Goal: Transaction & Acquisition: Purchase product/service

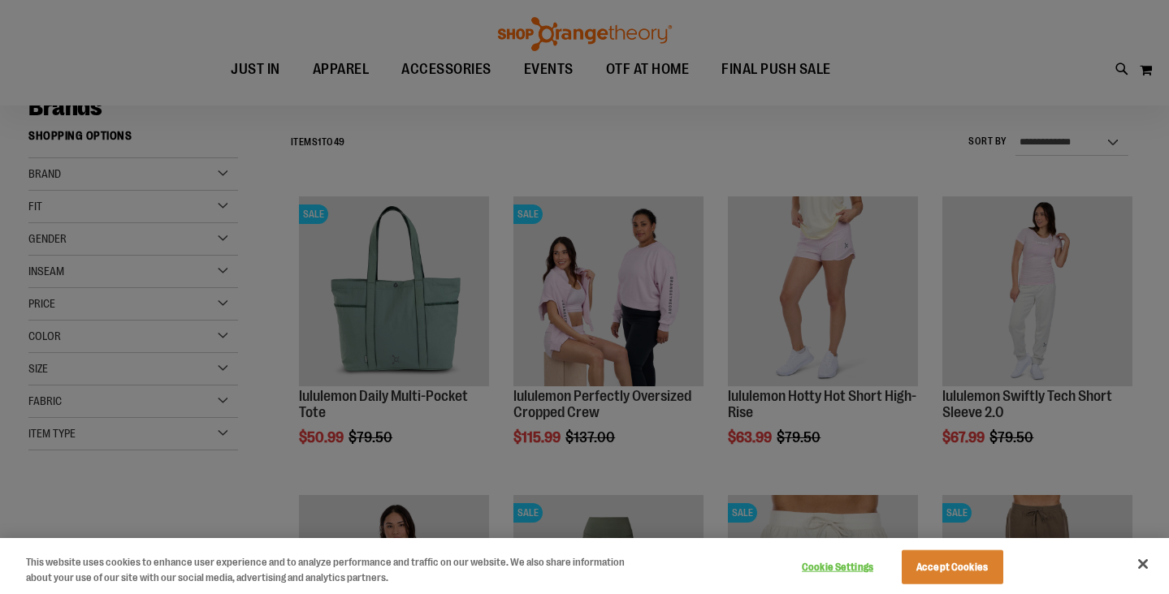
scroll to position [305, 0]
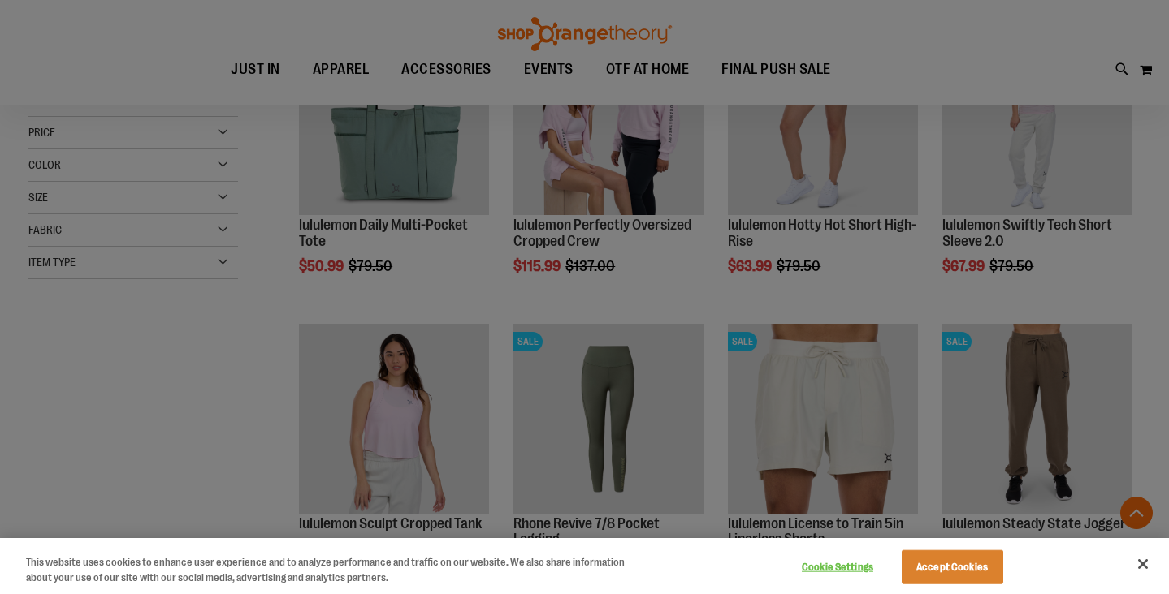
type input "**********"
click at [960, 573] on button "Accept Cookies" at bounding box center [952, 568] width 102 height 34
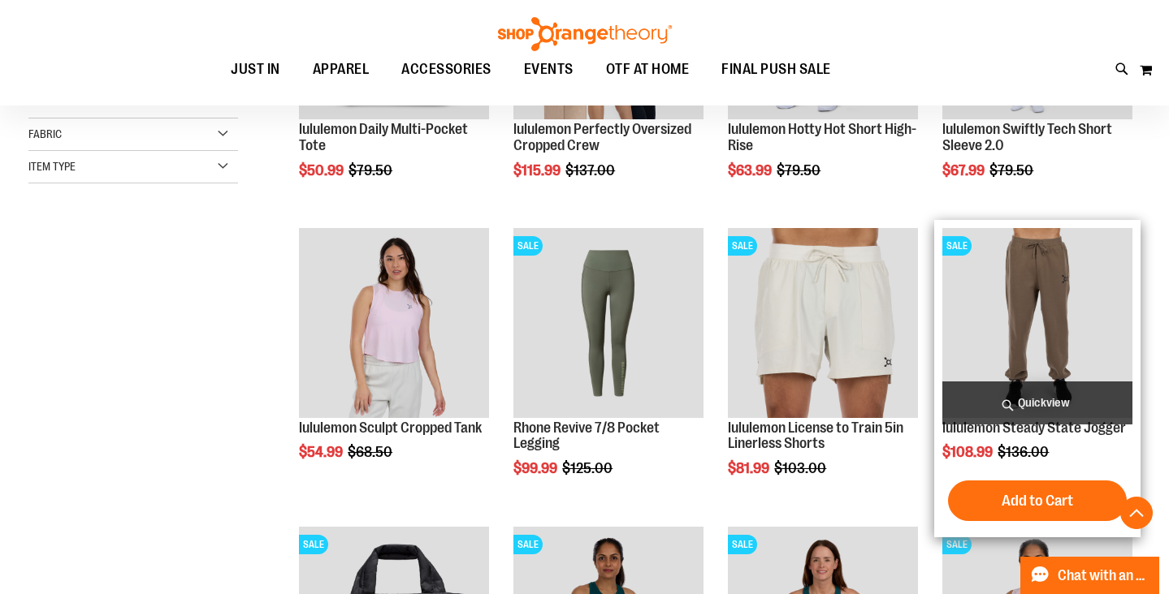
scroll to position [406, 0]
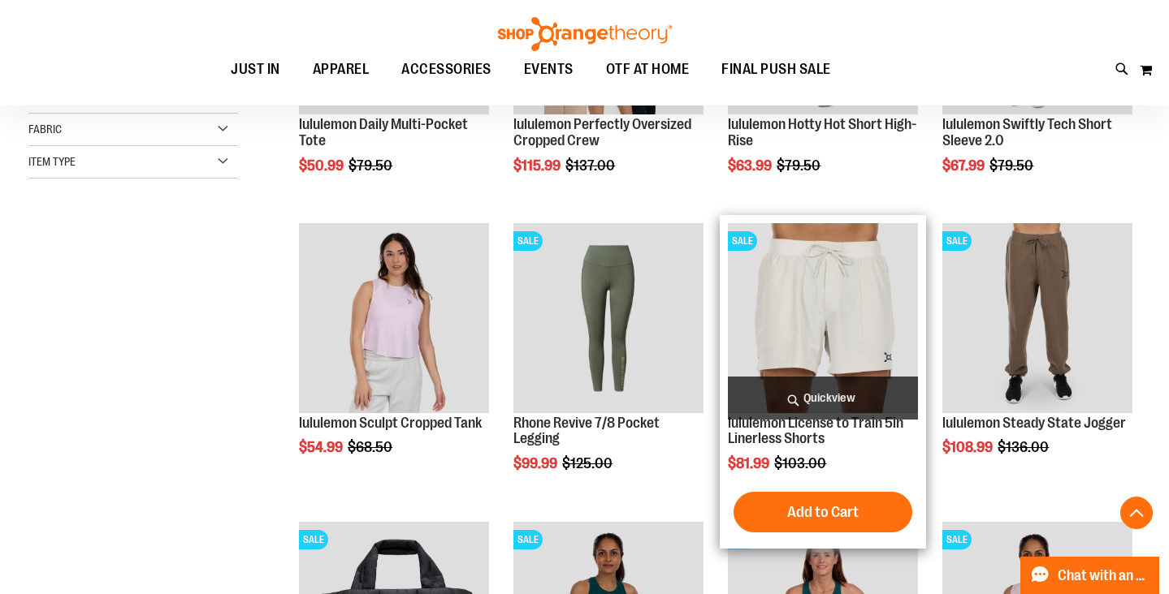
click at [822, 261] on img "product" at bounding box center [823, 318] width 190 height 190
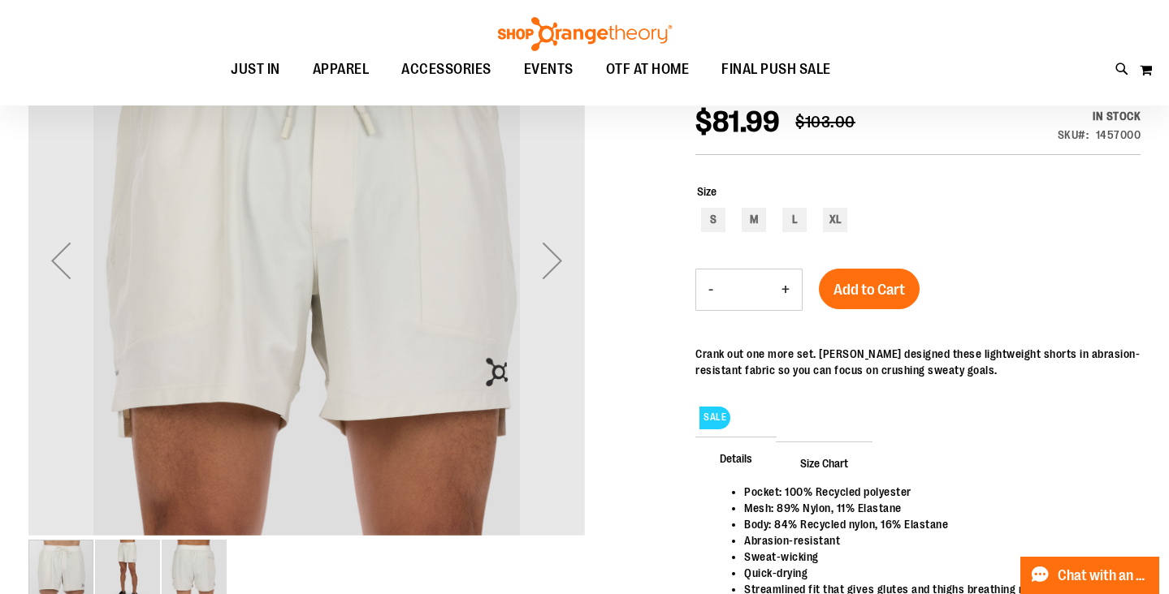
scroll to position [77, 0]
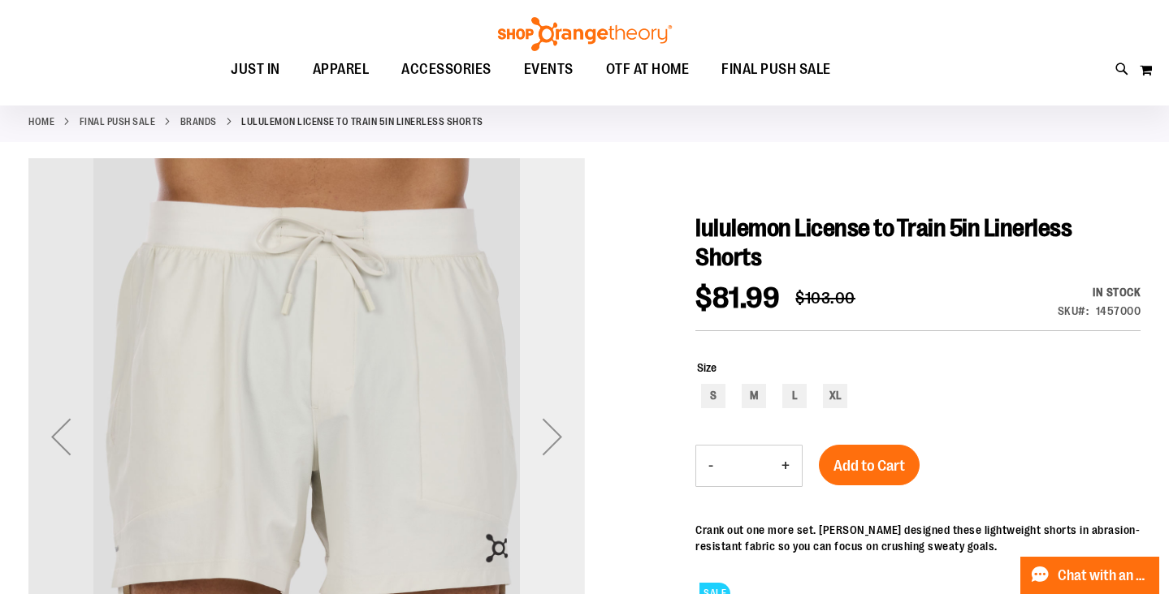
type input "**********"
click at [555, 430] on div "Next" at bounding box center [552, 436] width 65 height 65
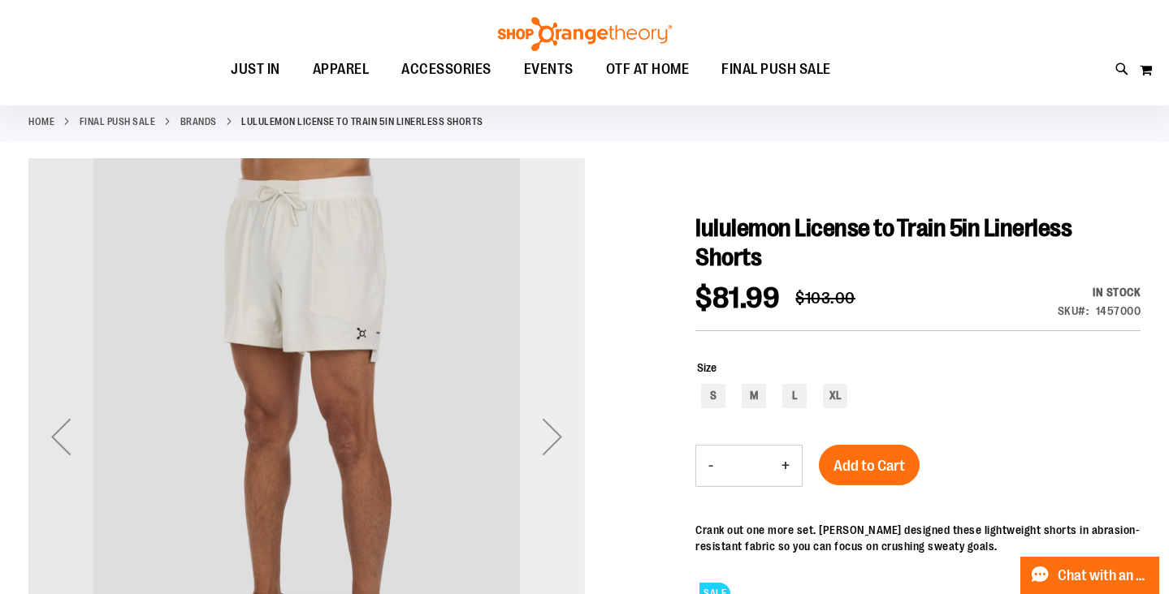
click at [555, 430] on div "Next" at bounding box center [552, 436] width 65 height 65
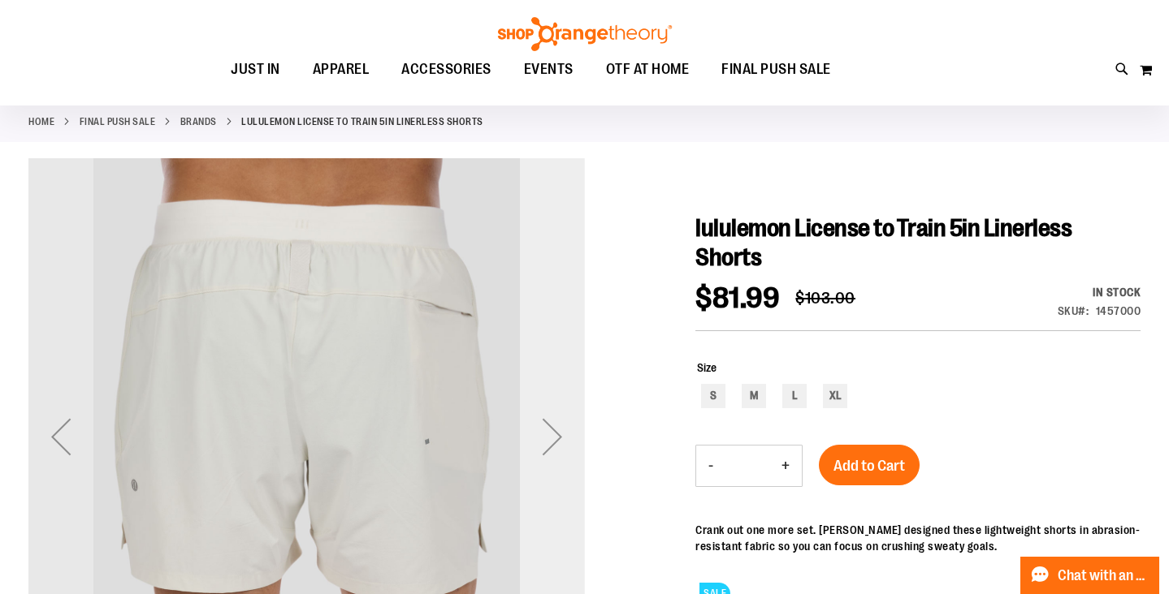
click at [555, 430] on div "Next" at bounding box center [552, 436] width 65 height 65
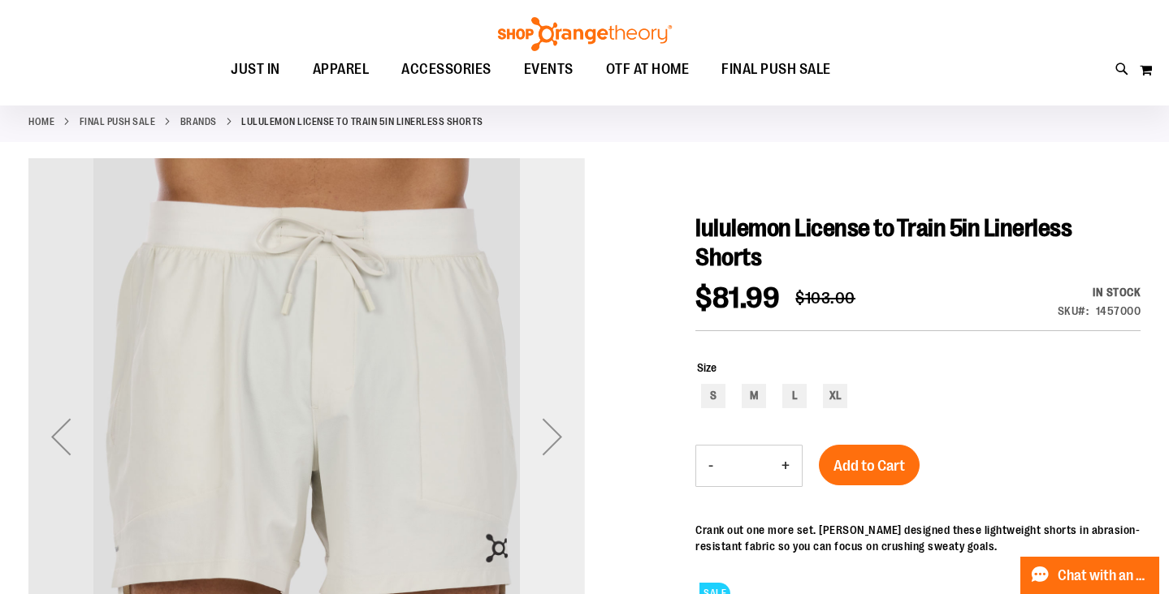
click at [555, 430] on div "Next" at bounding box center [552, 436] width 65 height 65
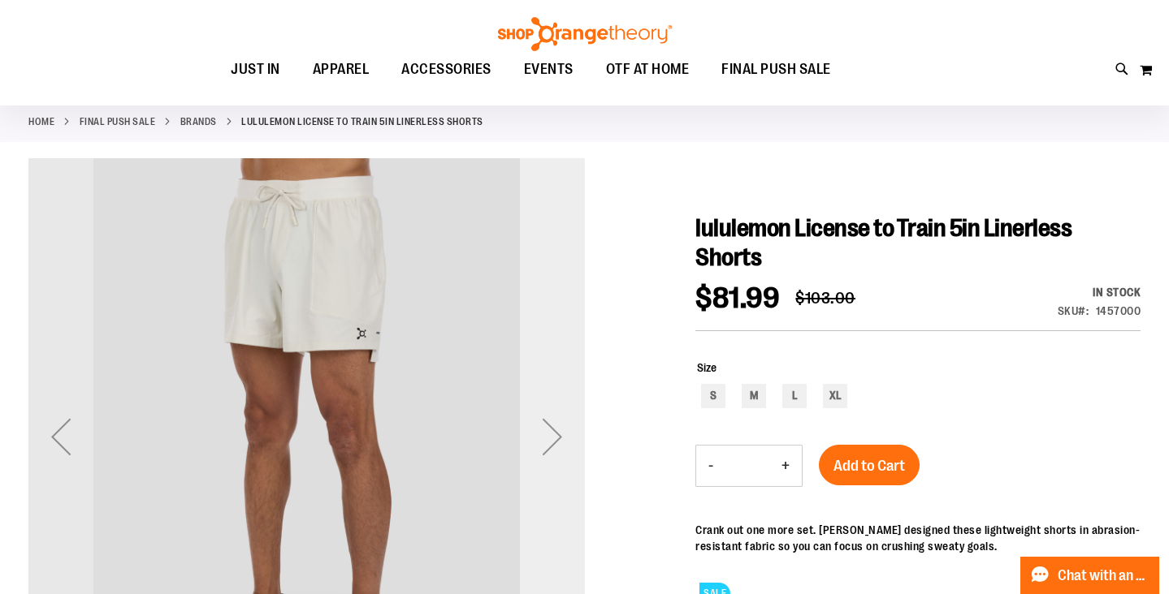
click at [555, 430] on div "Next" at bounding box center [552, 436] width 65 height 65
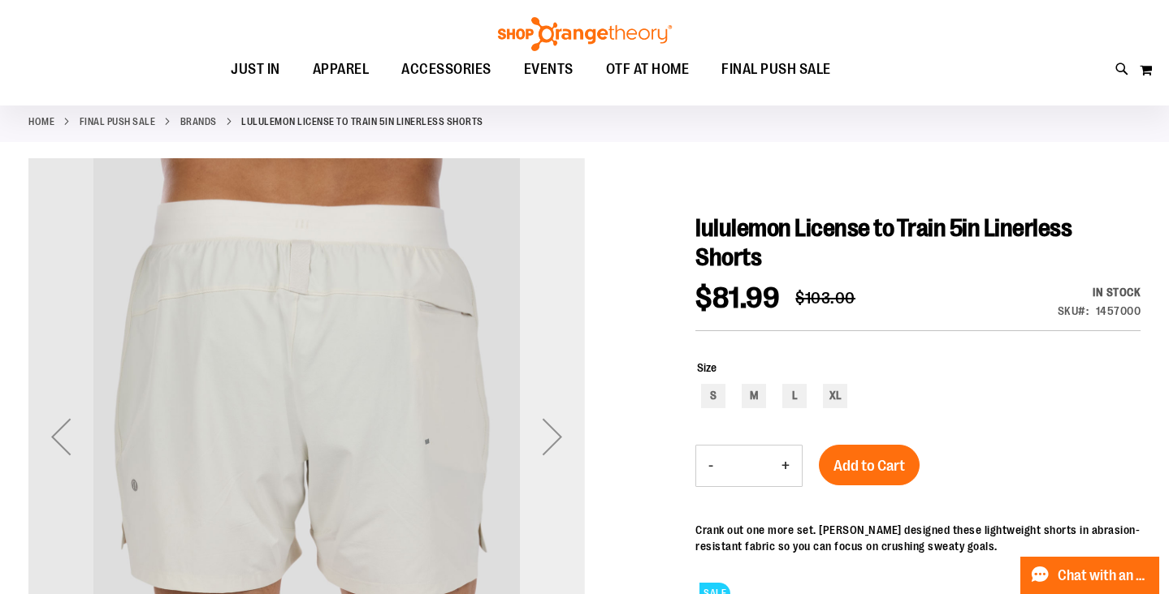
click at [555, 430] on div "Next" at bounding box center [552, 436] width 65 height 65
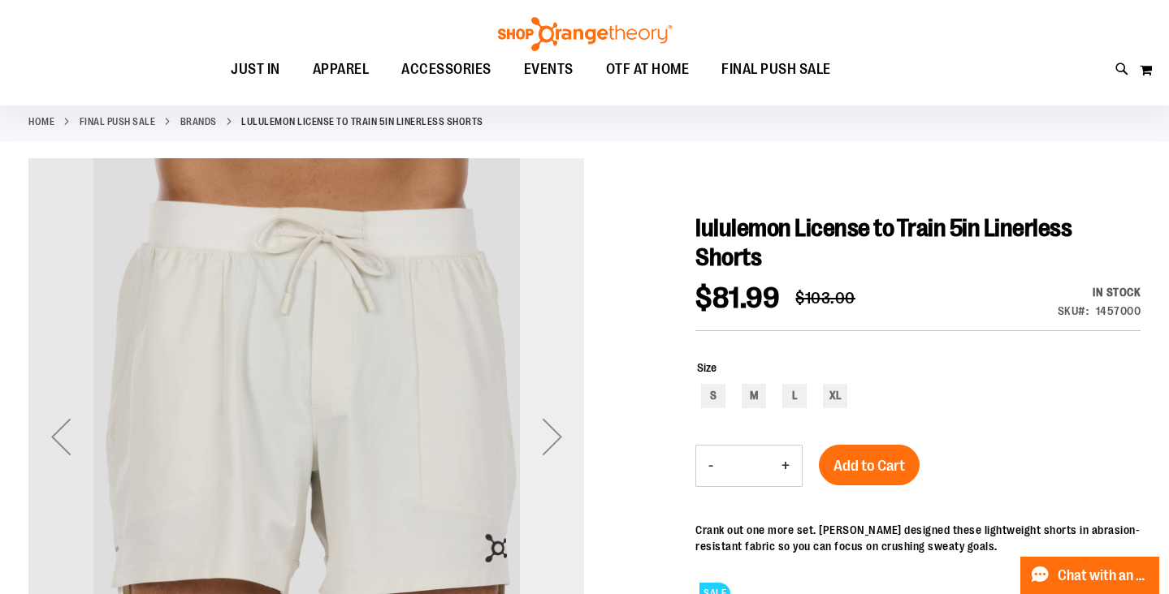
click at [555, 430] on div "Next" at bounding box center [552, 436] width 65 height 65
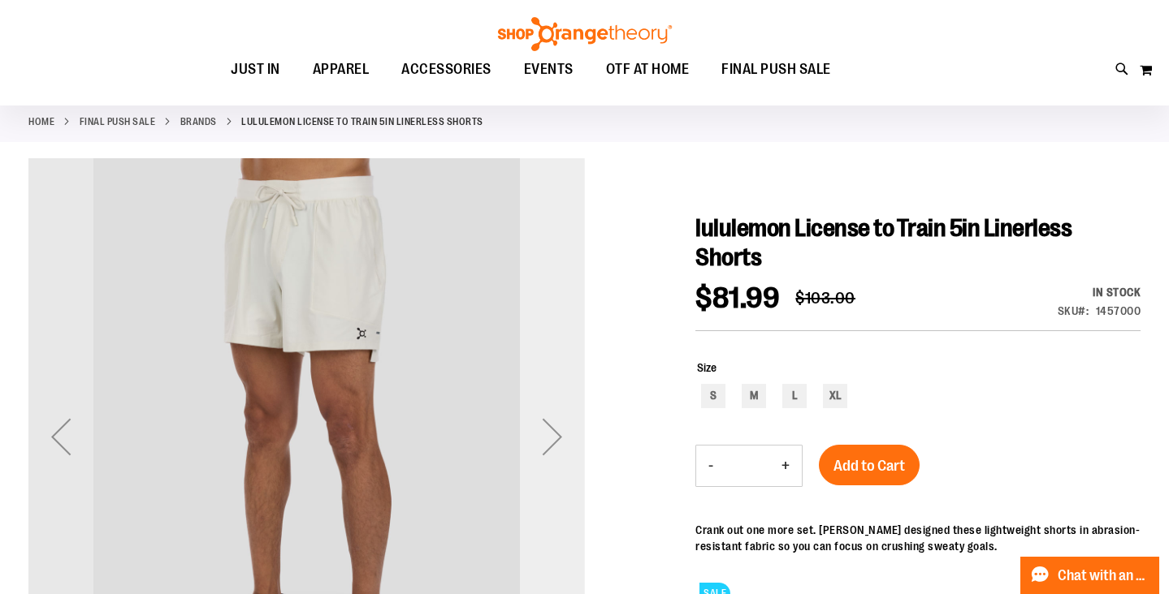
click at [555, 430] on div "Next" at bounding box center [552, 436] width 65 height 65
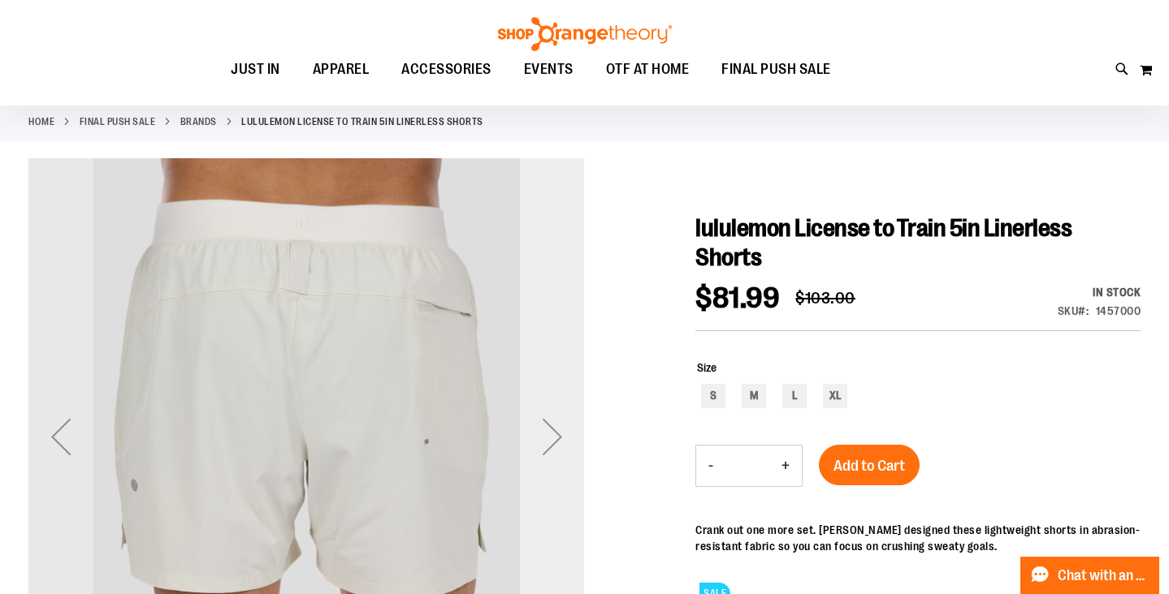
click at [555, 430] on div "Next" at bounding box center [552, 436] width 65 height 65
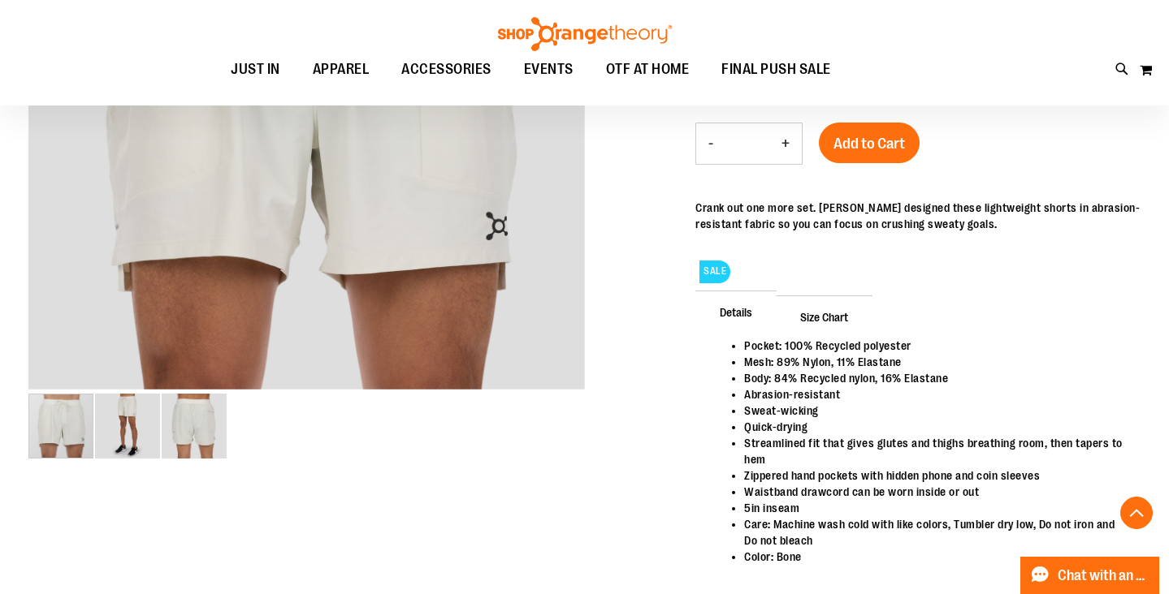
scroll to position [400, 0]
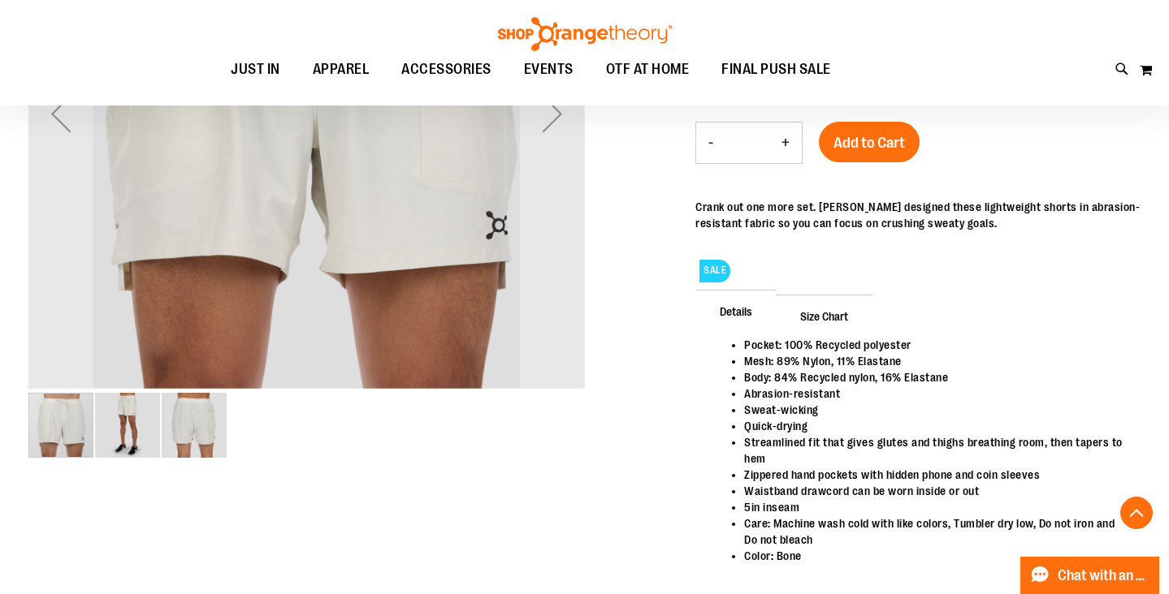
click at [139, 443] on img "image 2 of 3" at bounding box center [127, 425] width 65 height 65
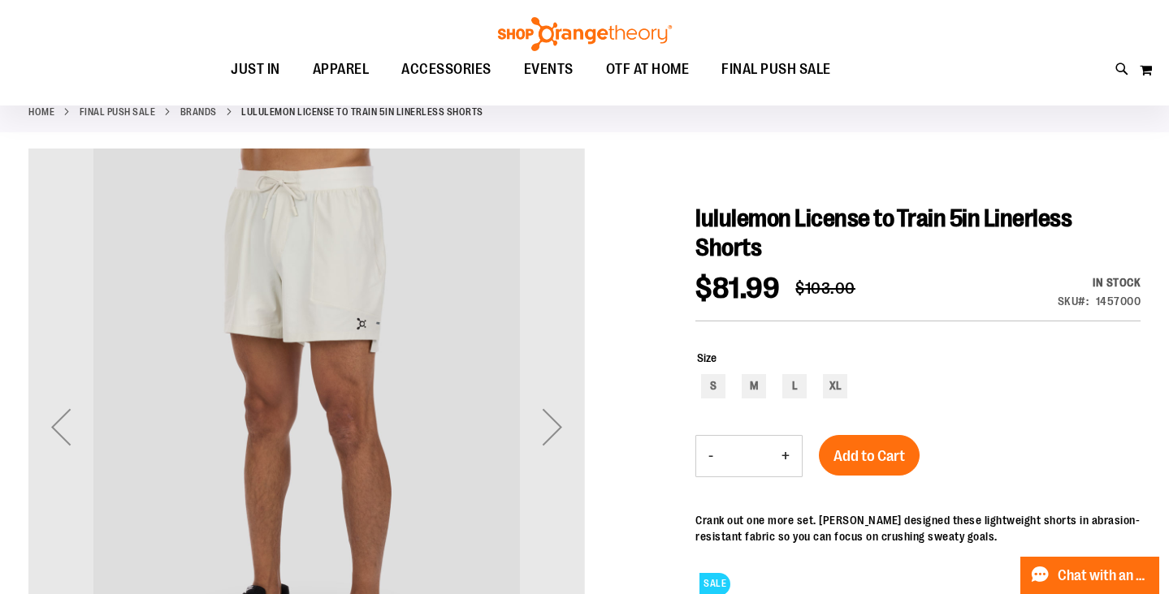
scroll to position [0, 0]
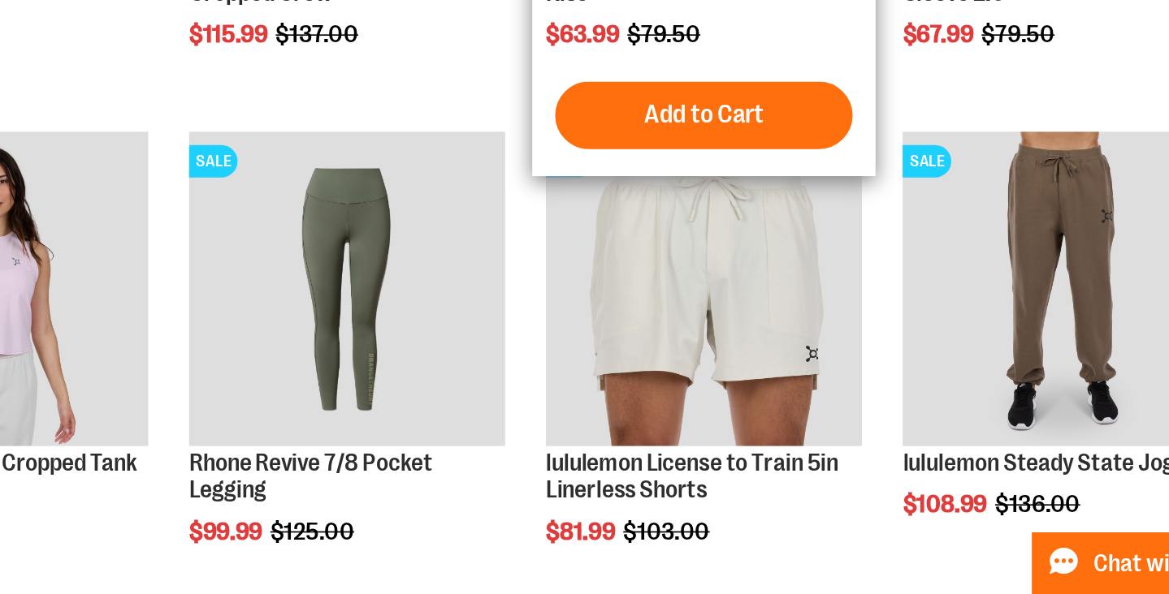
scroll to position [335, 0]
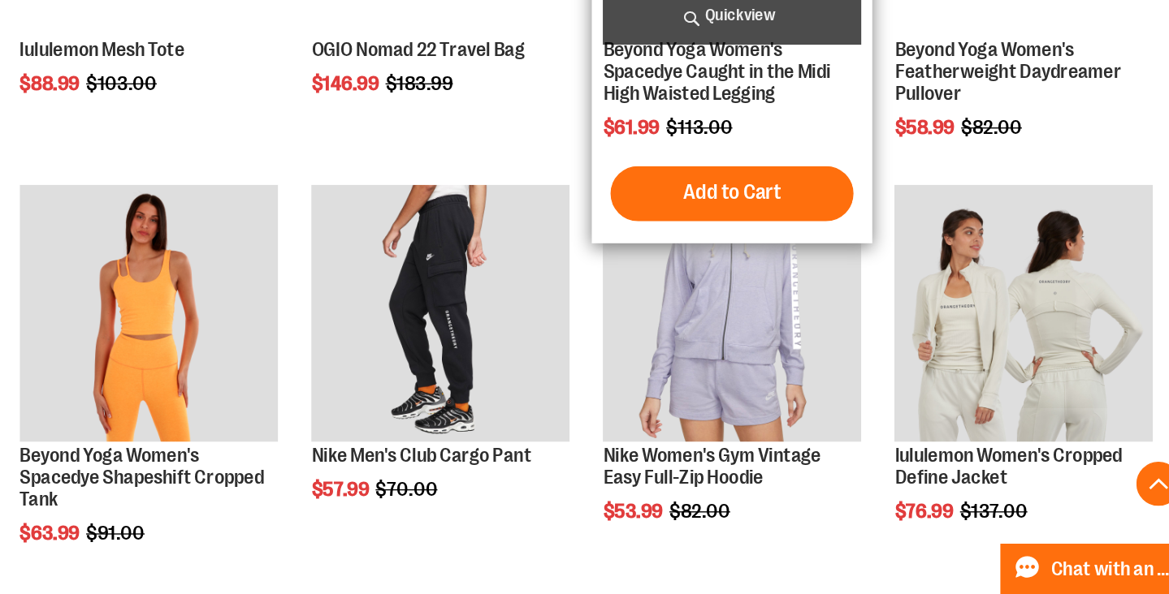
scroll to position [1303, 0]
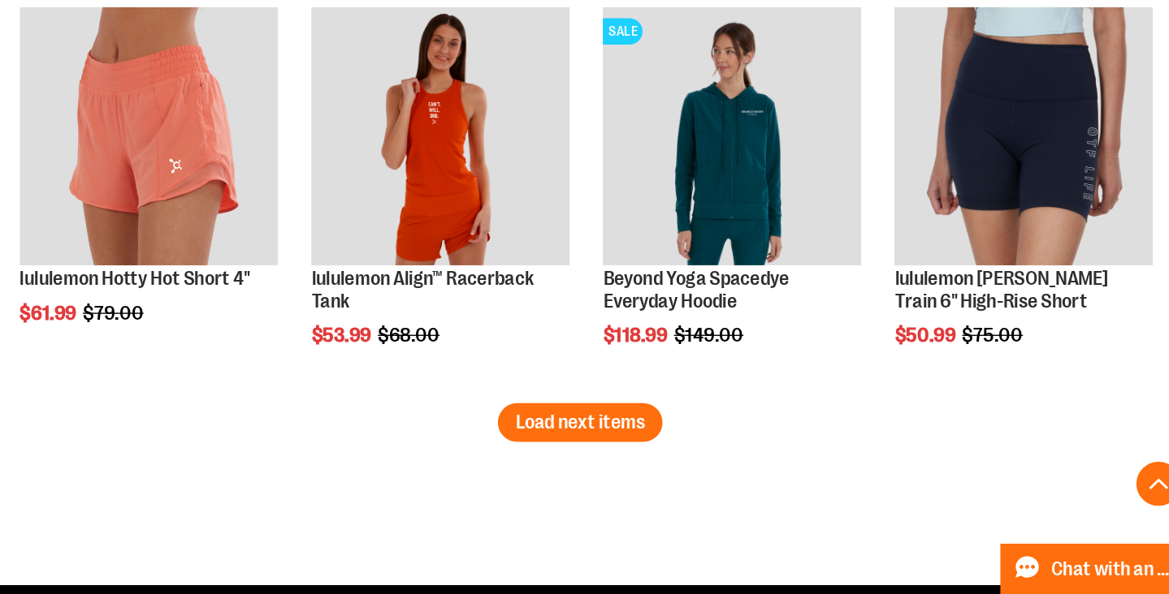
scroll to position [2560, 0]
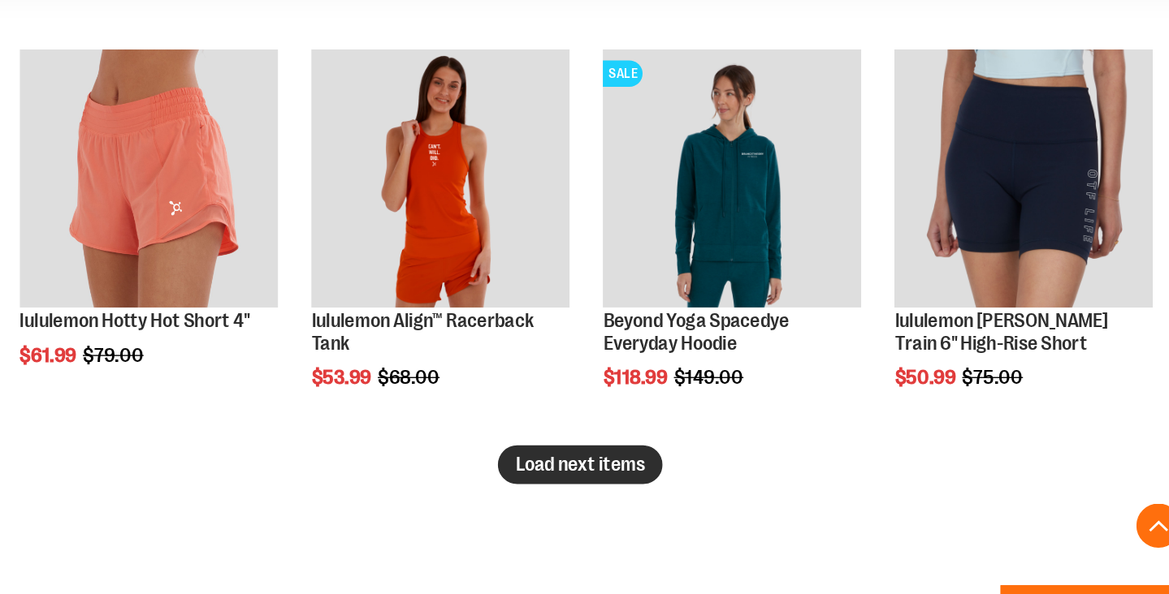
type input "**********"
click at [733, 472] on span "Load next items" at bounding box center [711, 468] width 95 height 16
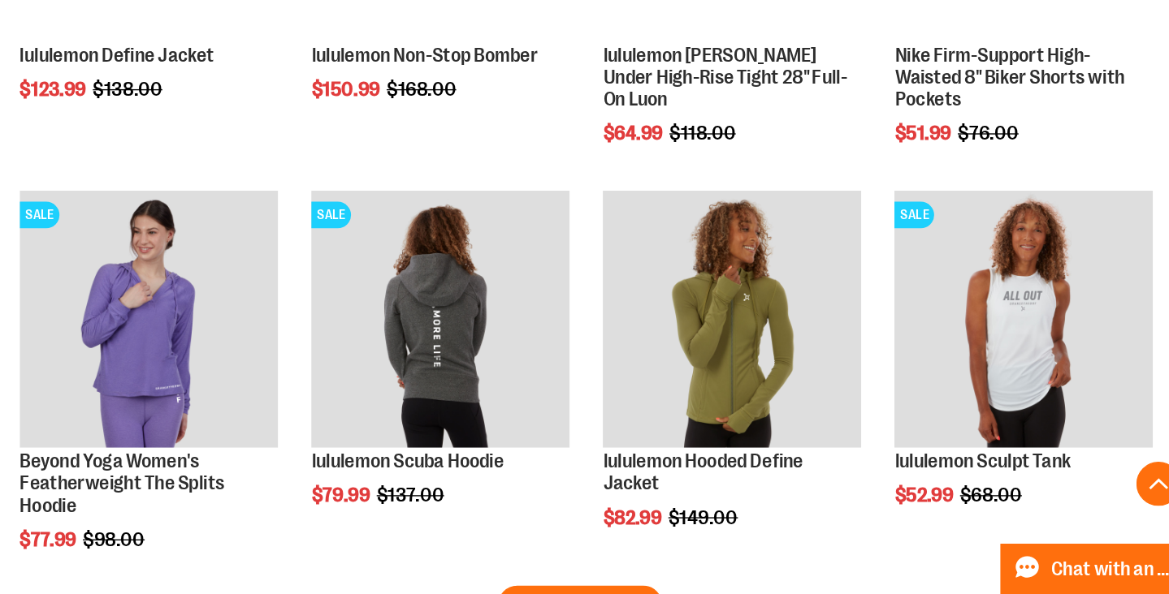
scroll to position [3377, 0]
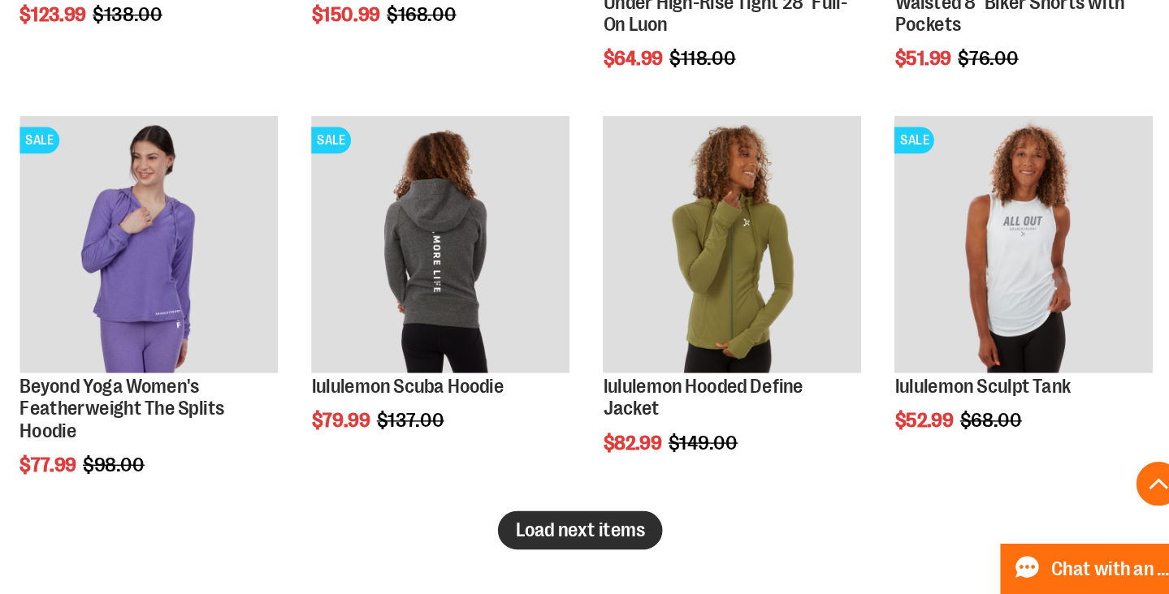
click at [699, 551] on span "Load next items" at bounding box center [711, 547] width 95 height 16
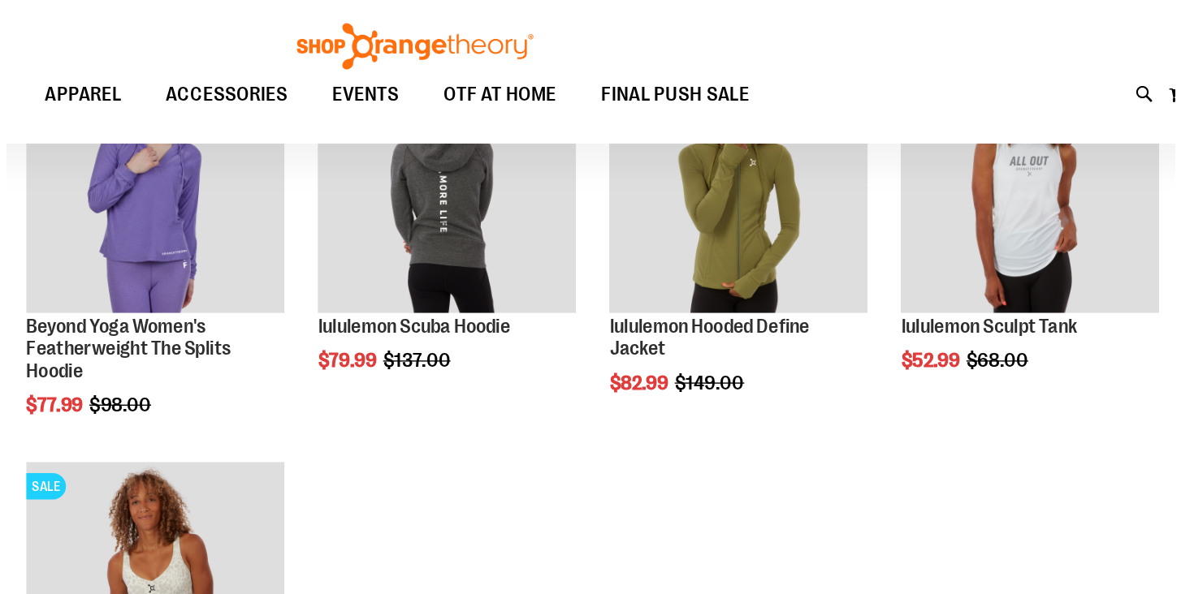
scroll to position [3500, 0]
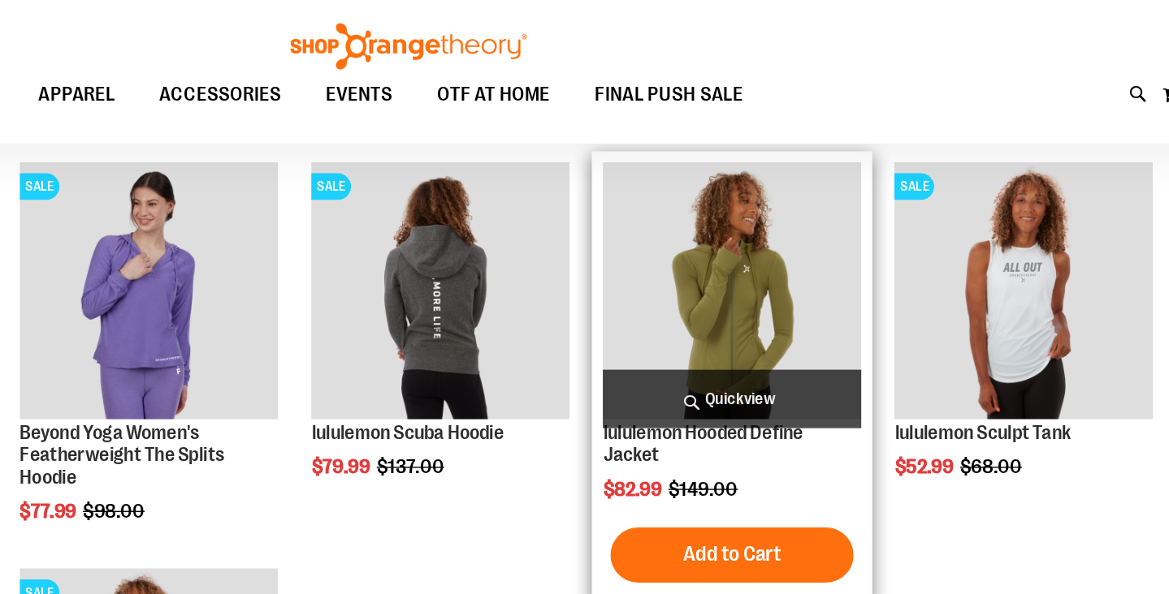
click at [814, 296] on span "Quickview" at bounding box center [823, 293] width 190 height 43
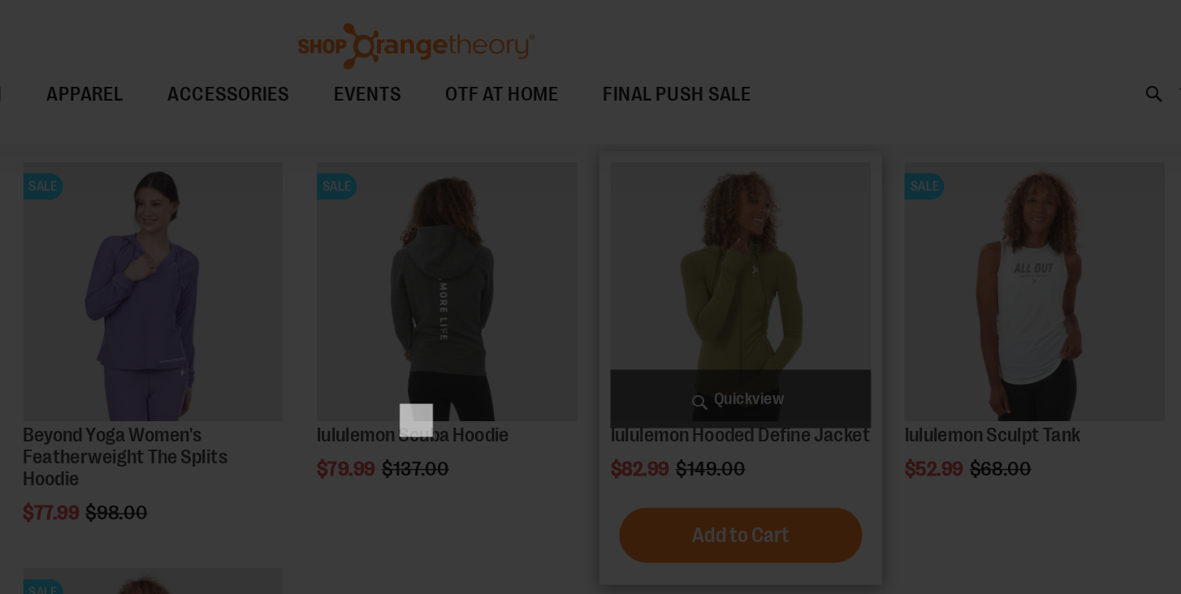
scroll to position [0, 0]
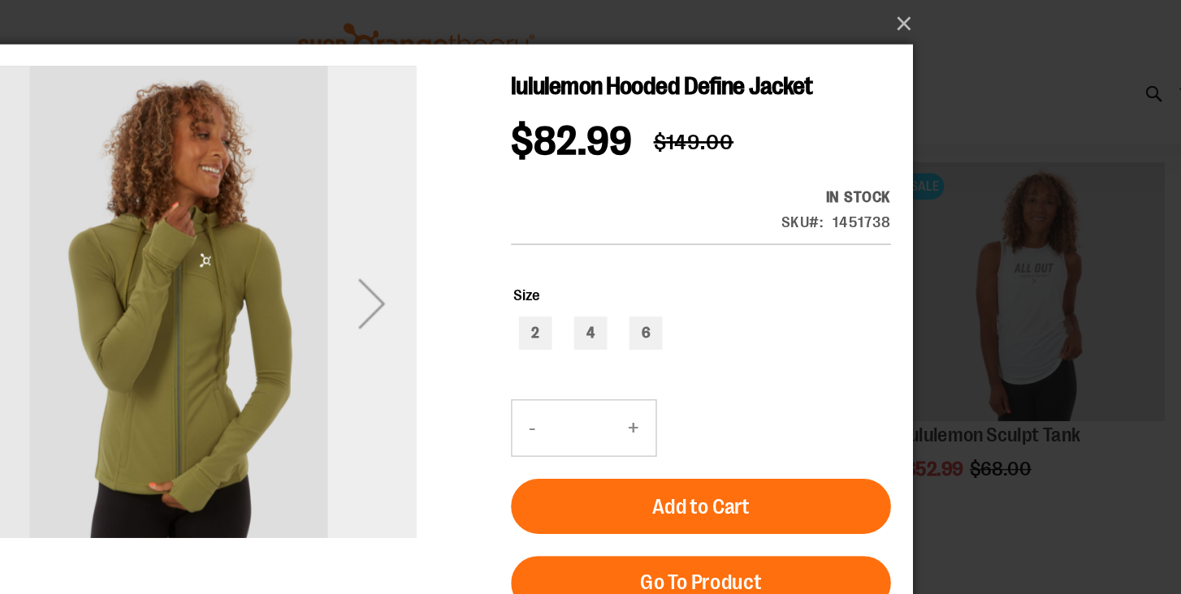
click at [259, 240] on div "Next" at bounding box center [252, 234] width 65 height 65
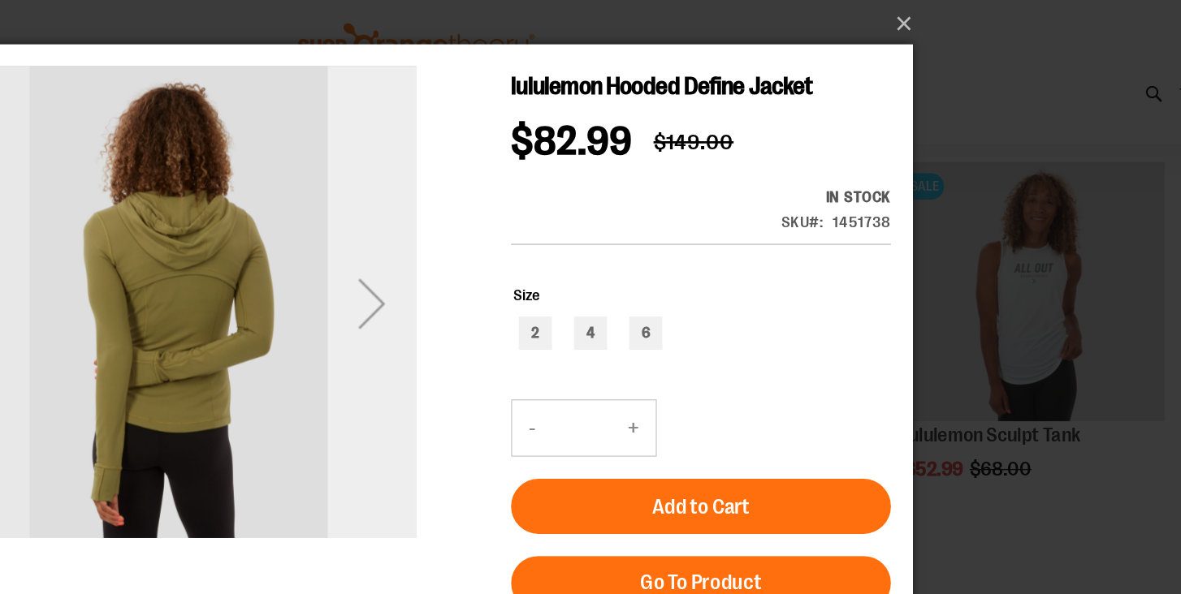
click at [259, 240] on div "Next" at bounding box center [252, 234] width 65 height 65
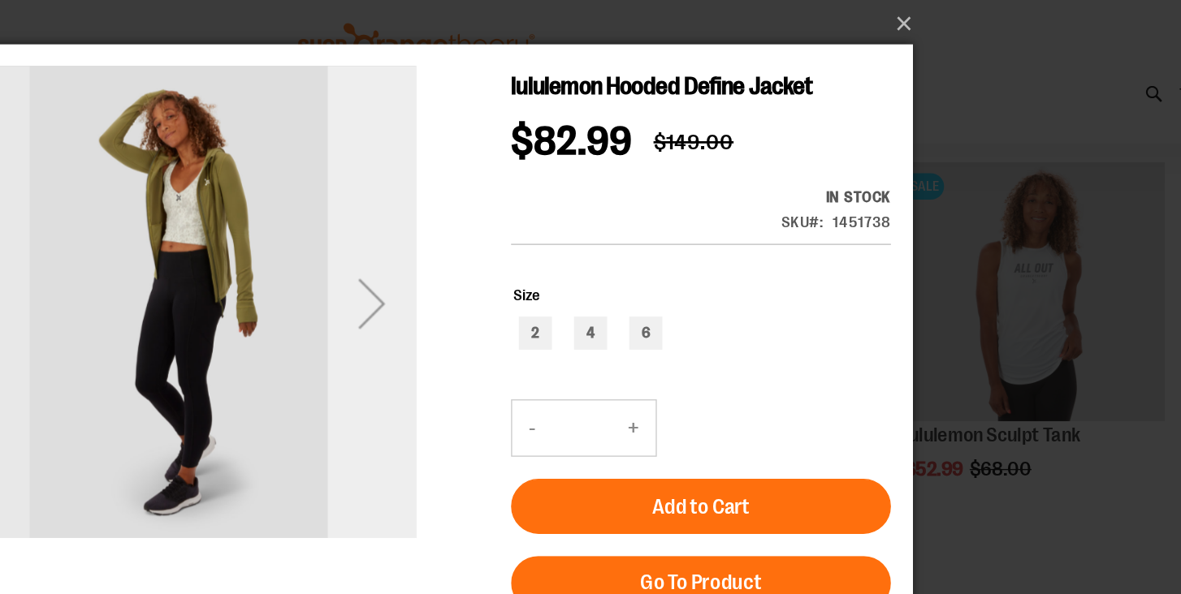
click at [259, 240] on div "Next" at bounding box center [252, 234] width 65 height 65
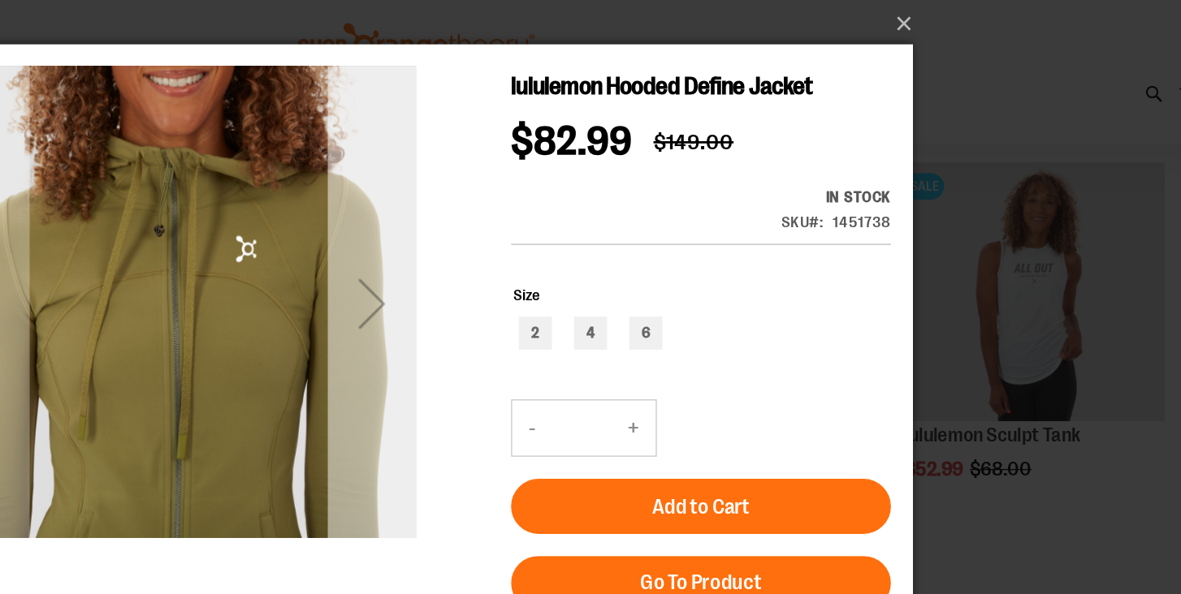
click at [259, 240] on div "Next" at bounding box center [252, 234] width 65 height 65
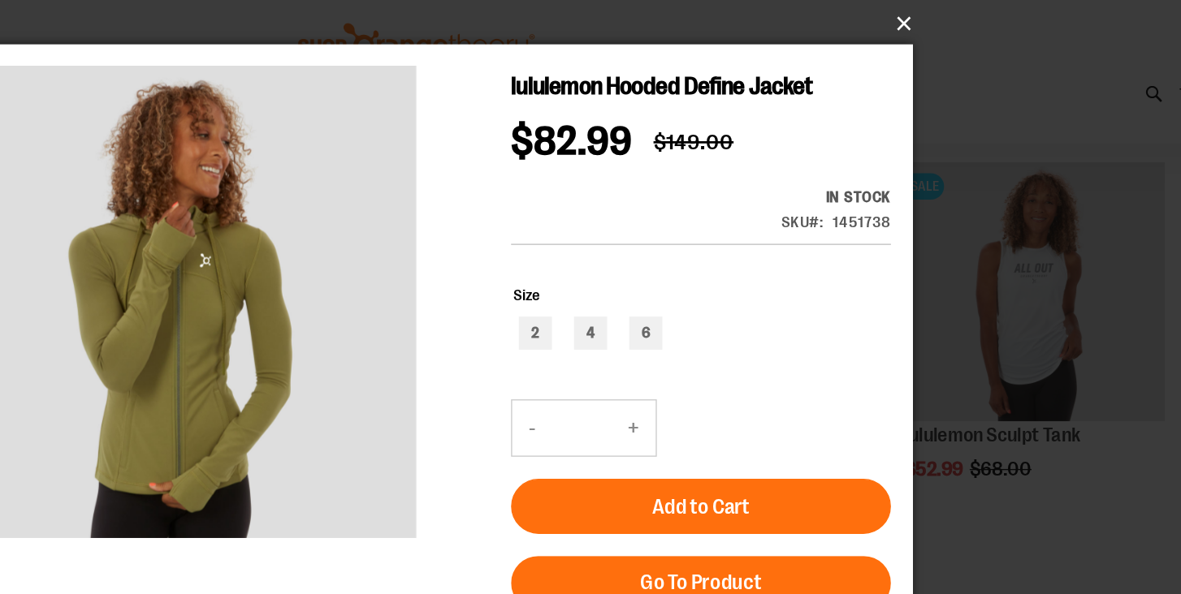
click at [949, 16] on button "×" at bounding box center [595, 18] width 731 height 36
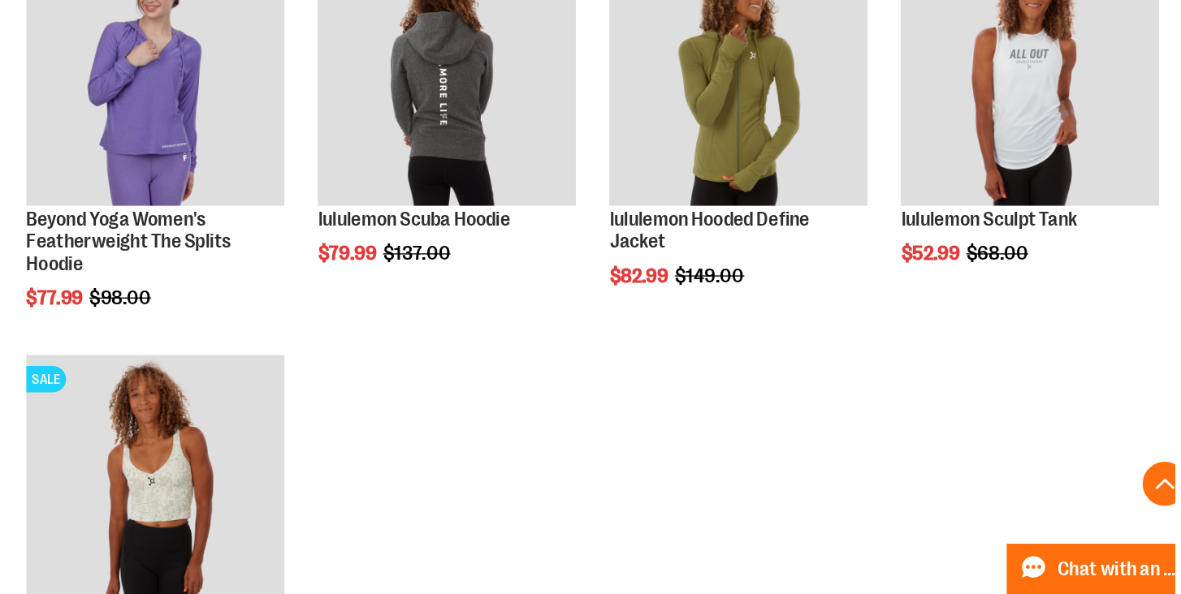
scroll to position [3499, 0]
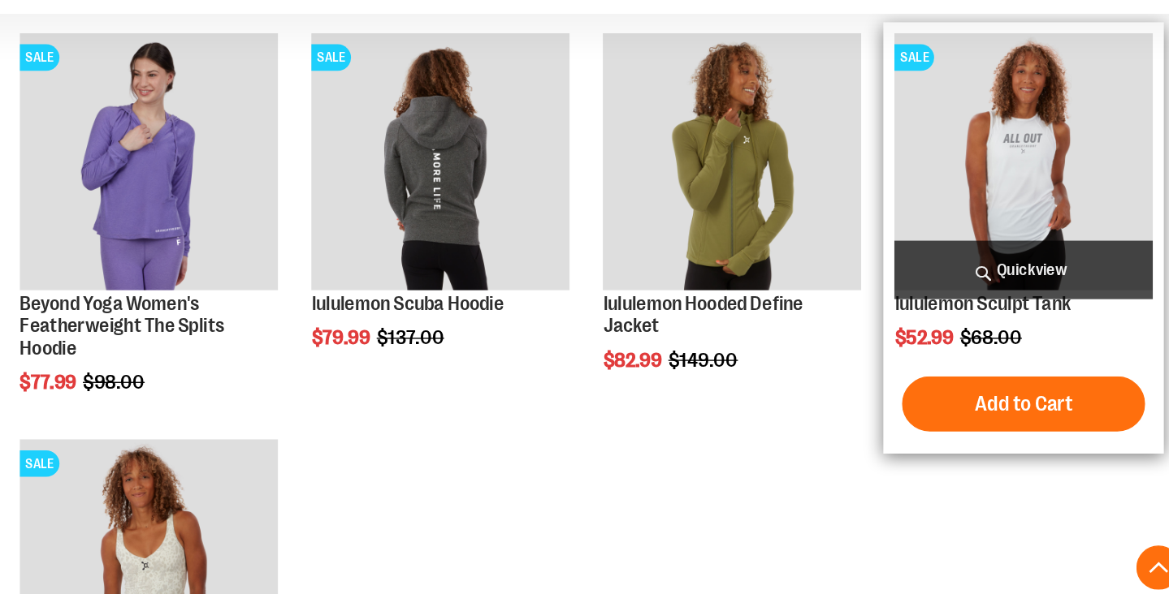
click at [1032, 296] on span "Quickview" at bounding box center [1037, 294] width 190 height 43
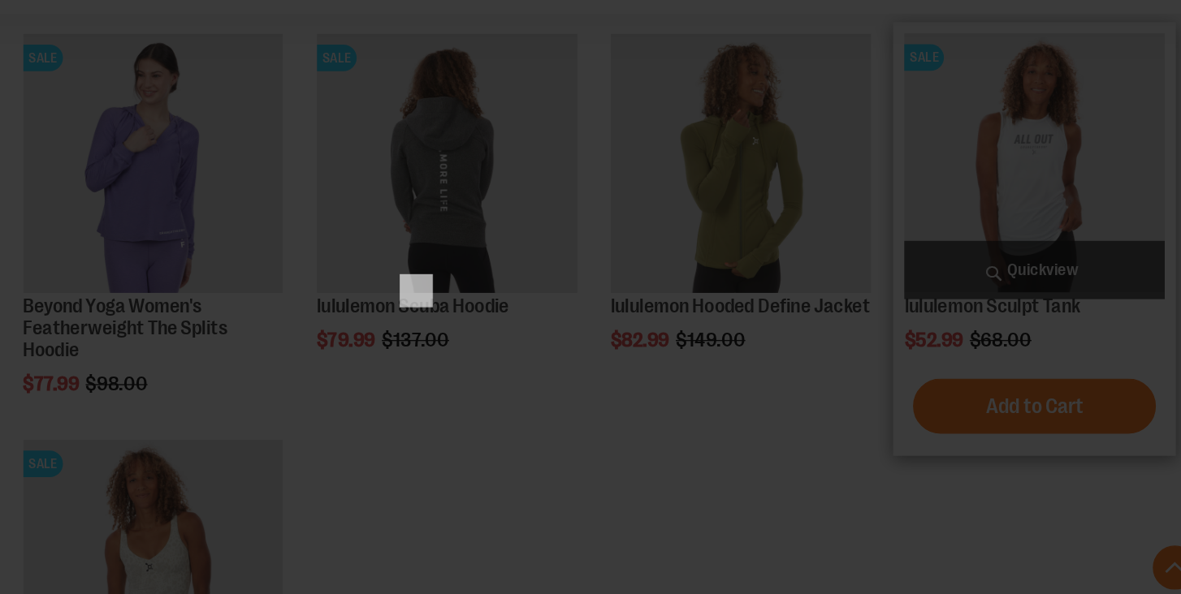
scroll to position [0, 0]
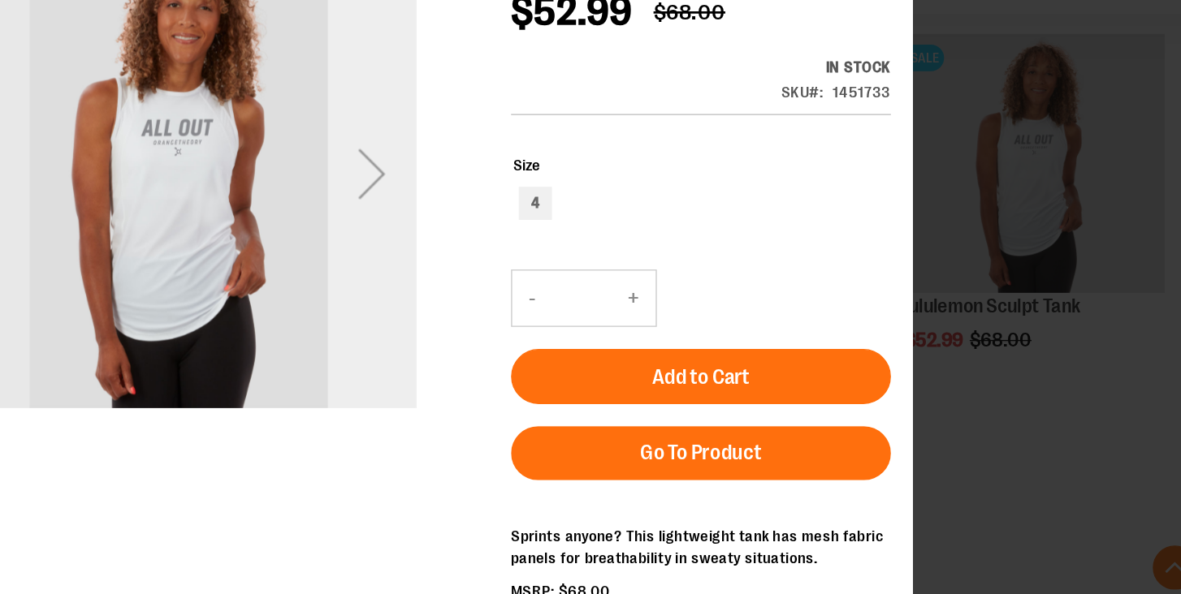
click at [257, 102] on div "Next" at bounding box center [252, 105] width 65 height 65
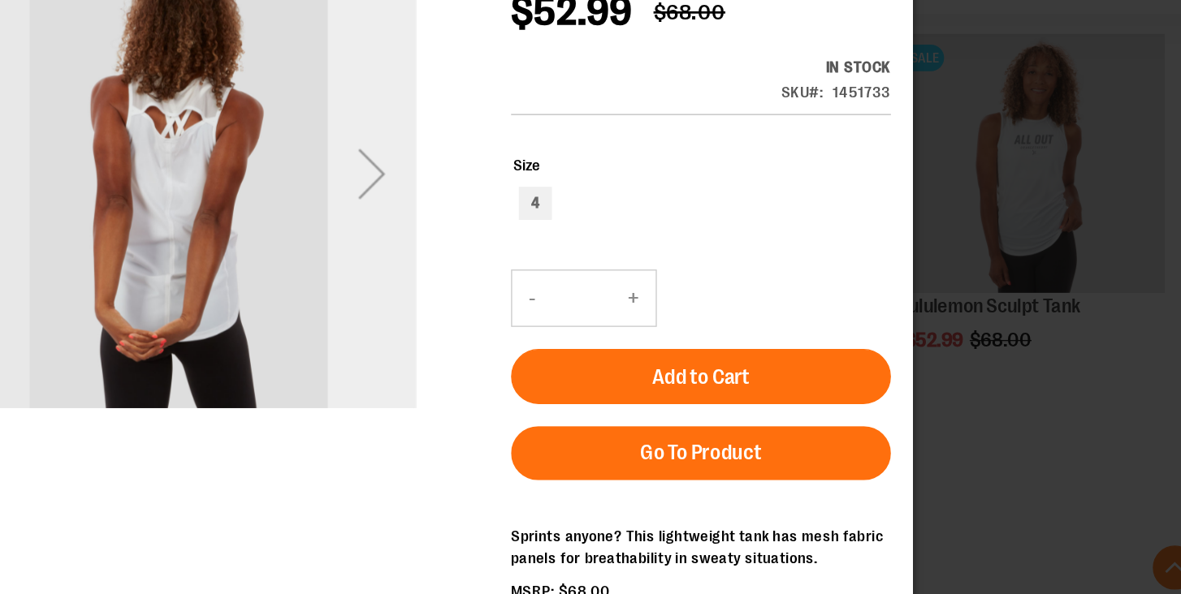
click at [257, 102] on div "Next" at bounding box center [252, 105] width 65 height 65
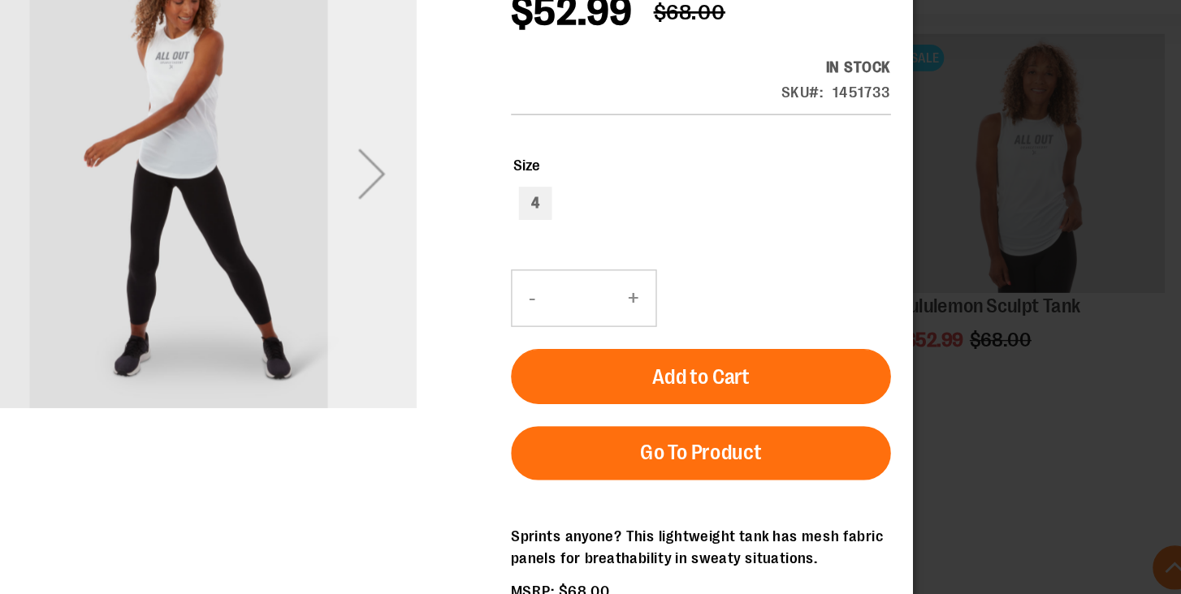
click at [257, 102] on div "Next" at bounding box center [252, 105] width 65 height 65
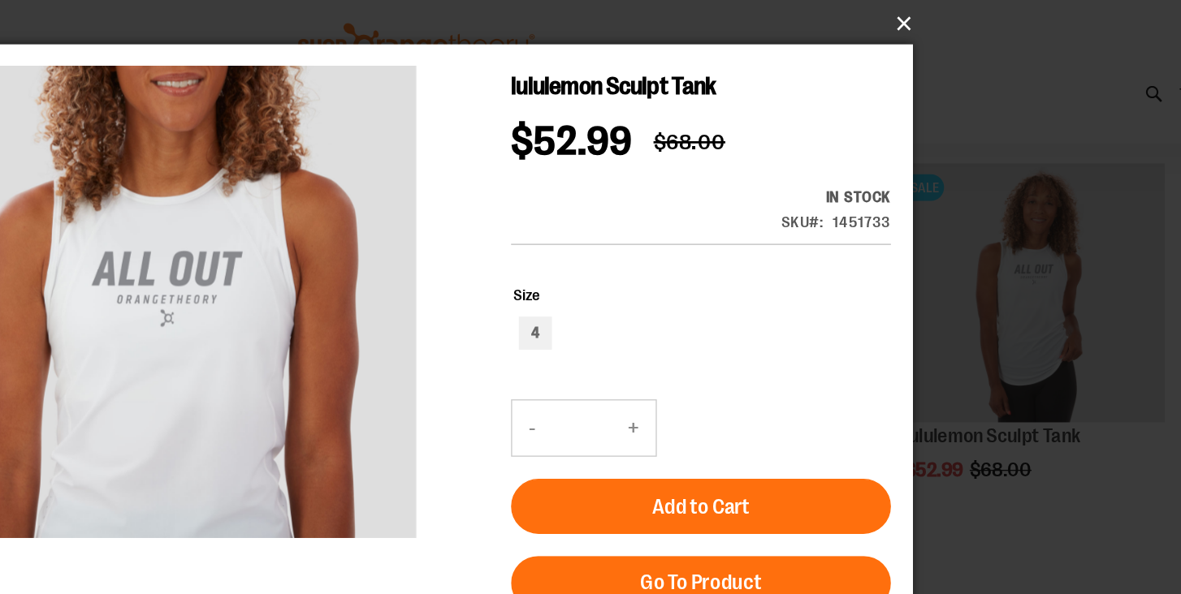
click at [949, 15] on button "×" at bounding box center [595, 18] width 731 height 36
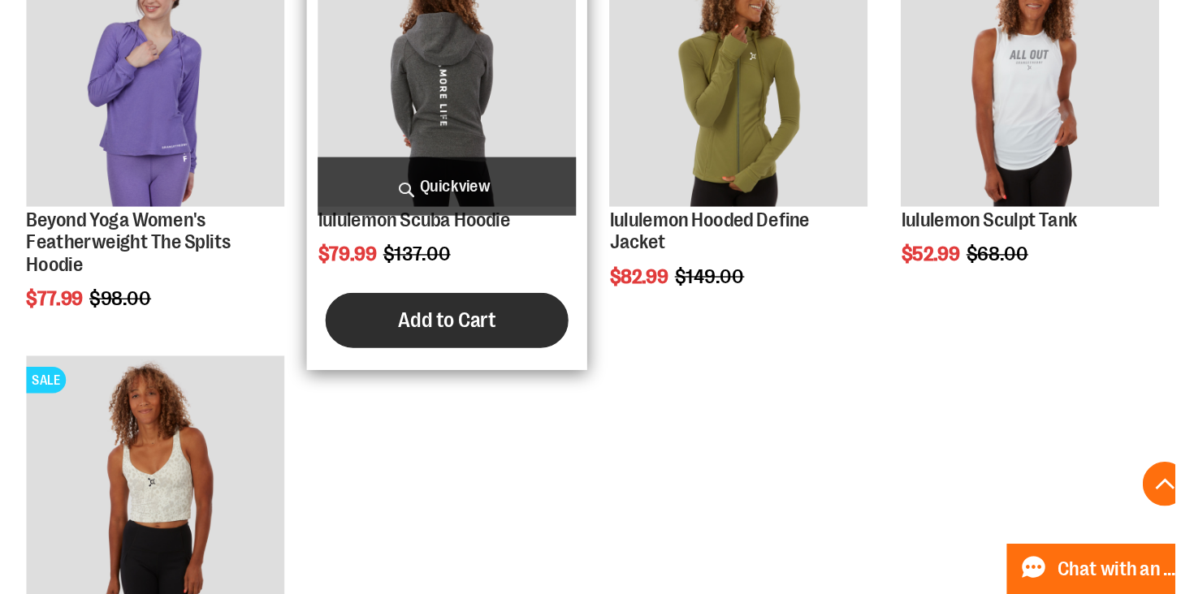
scroll to position [3499, 0]
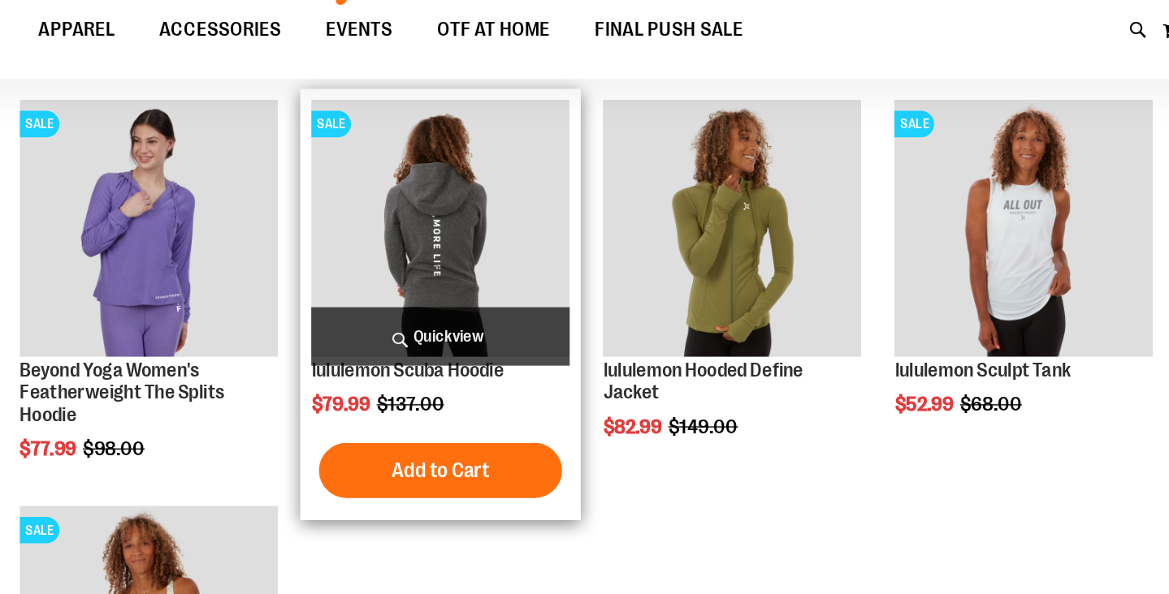
click at [606, 292] on span "Quickview" at bounding box center [608, 295] width 190 height 43
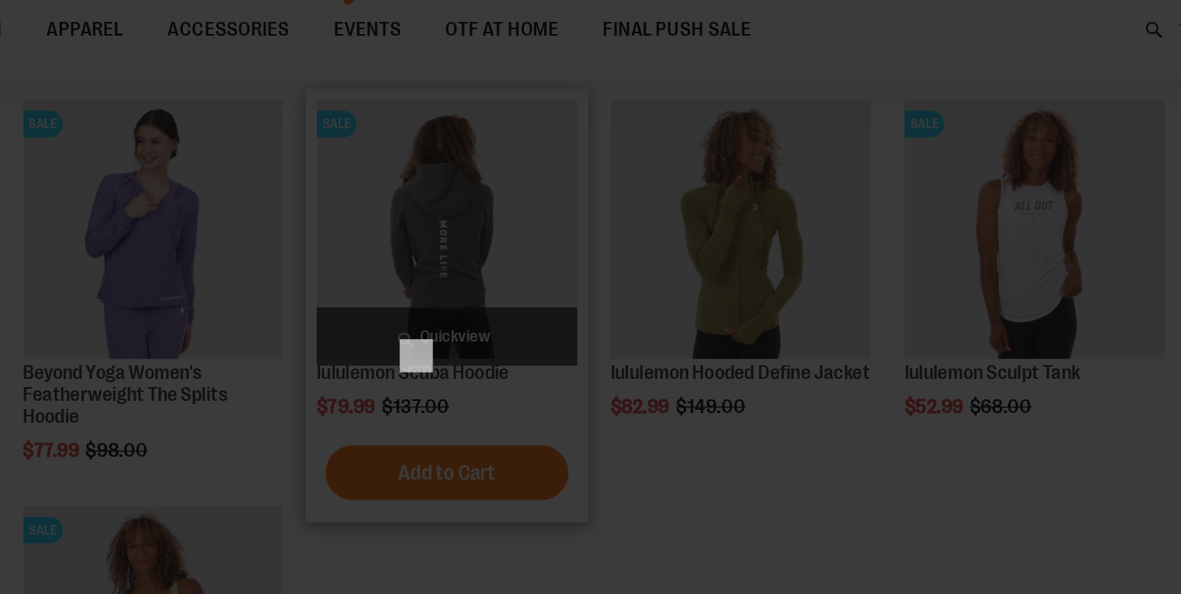
scroll to position [0, 0]
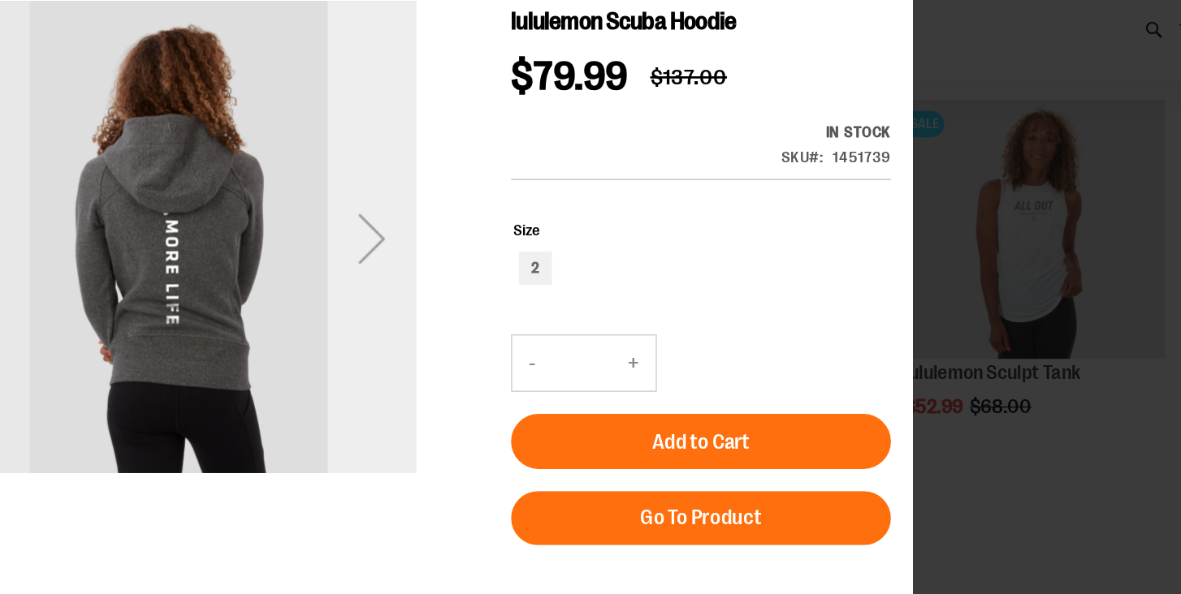
click at [253, 168] on div "Next" at bounding box center [252, 170] width 65 height 65
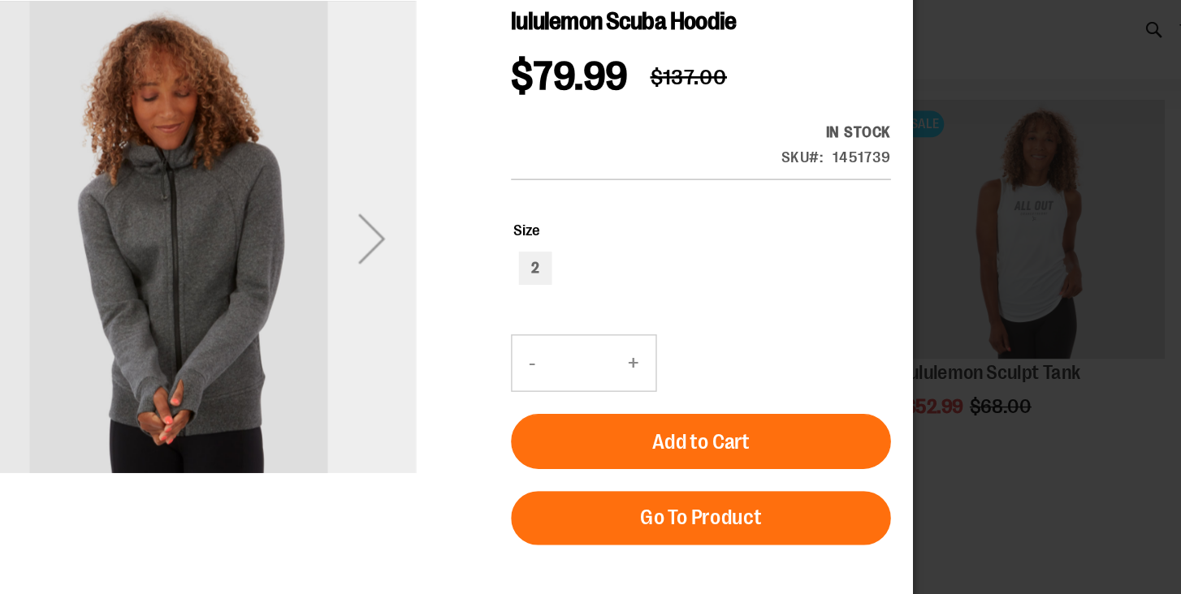
click at [253, 168] on div "Next" at bounding box center [252, 170] width 65 height 65
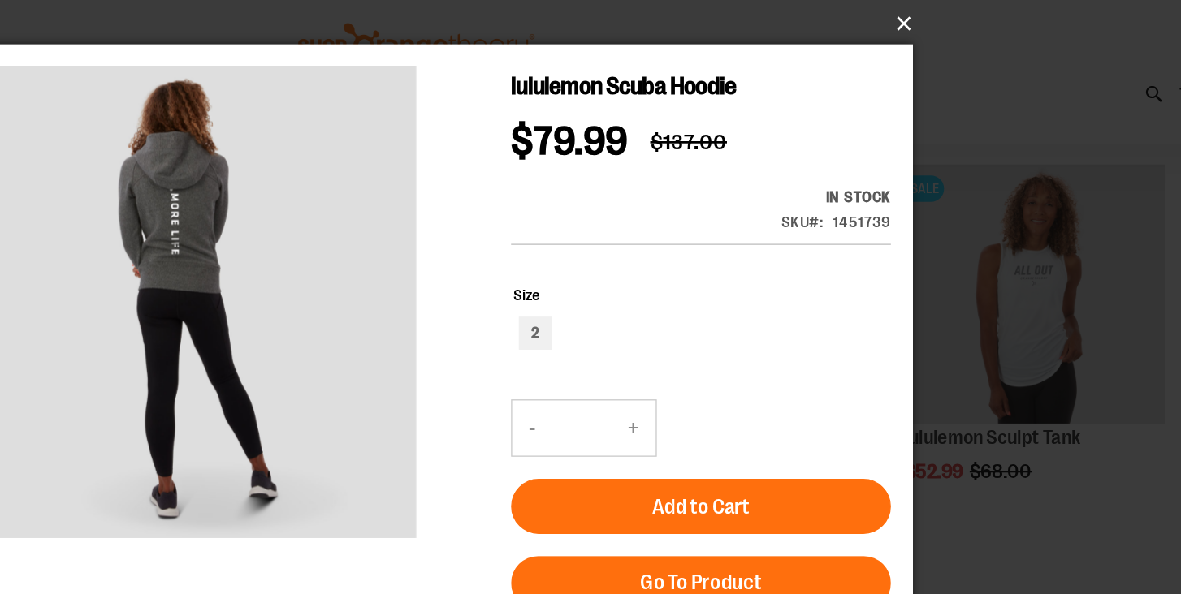
click at [950, 12] on button "×" at bounding box center [595, 18] width 731 height 36
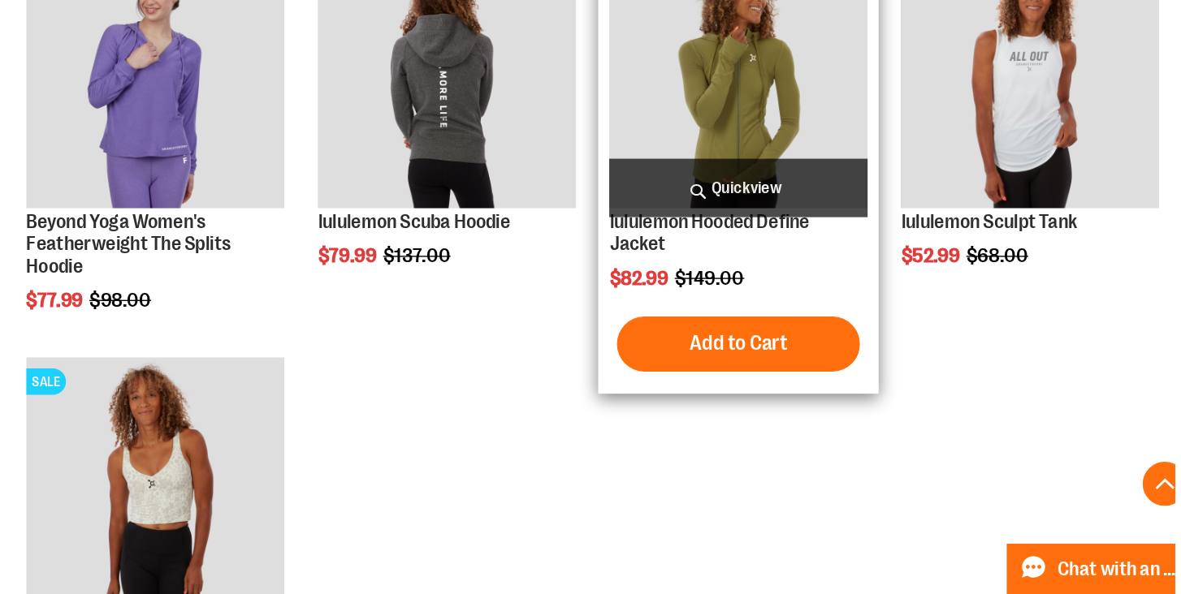
scroll to position [3499, 0]
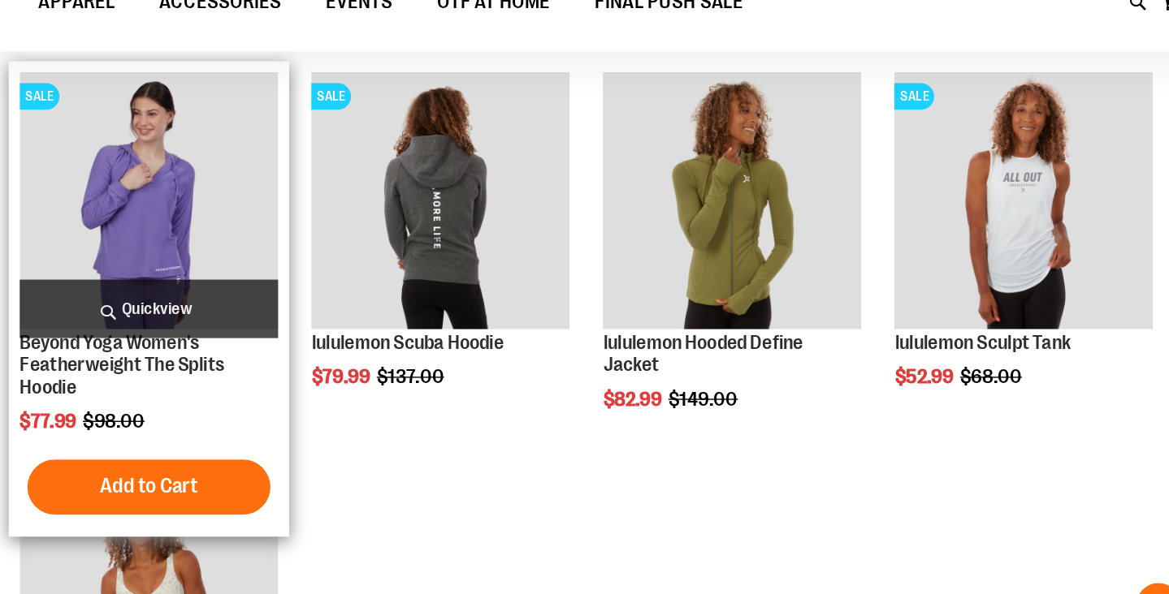
click at [393, 274] on span "Quickview" at bounding box center [394, 295] width 190 height 43
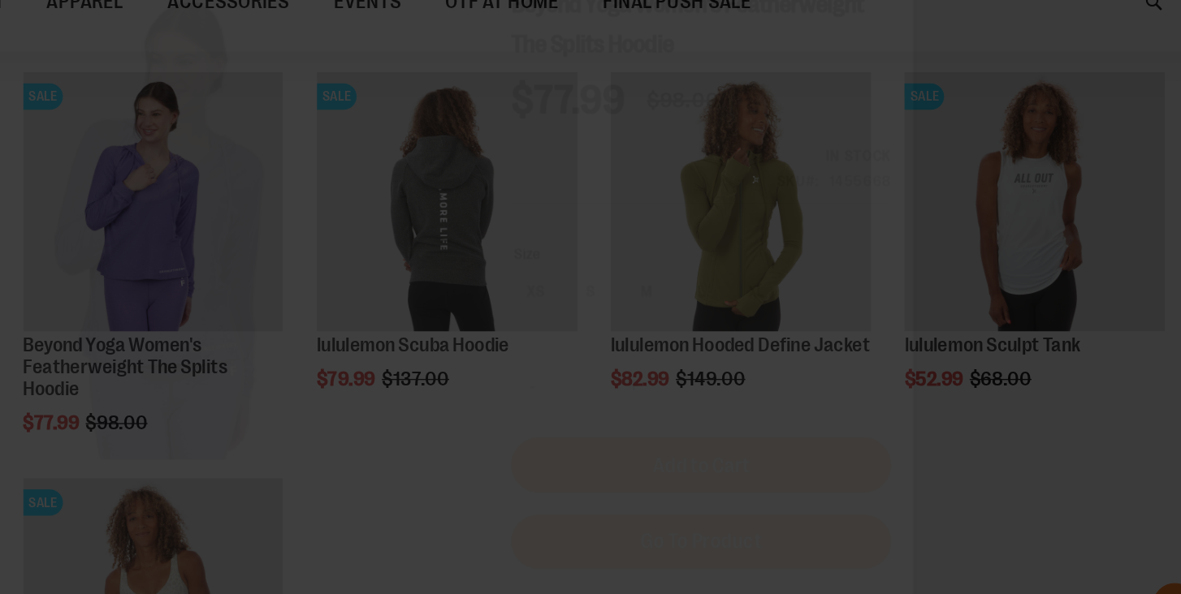
scroll to position [0, 0]
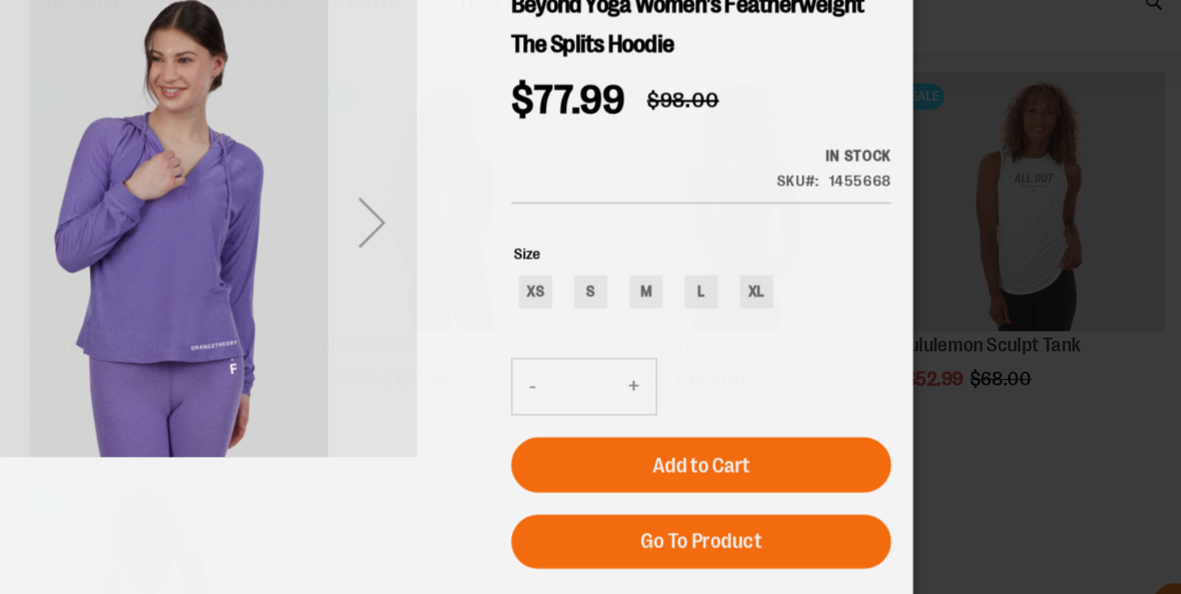
click at [252, 153] on div "Next" at bounding box center [252, 154] width 65 height 65
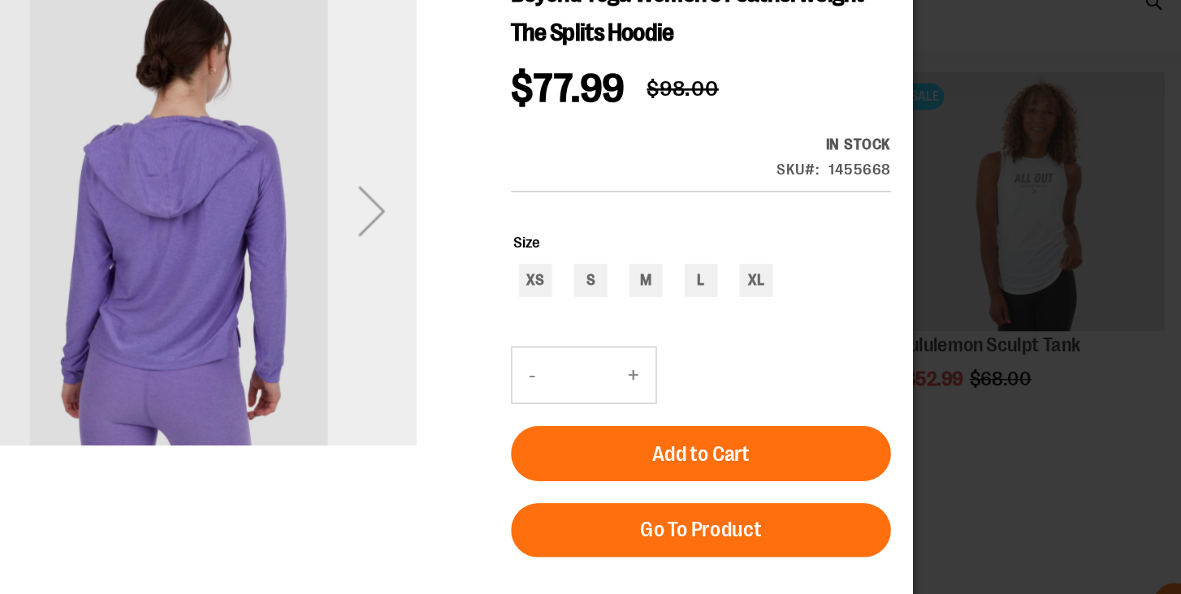
click at [253, 150] on div "Next" at bounding box center [252, 142] width 65 height 65
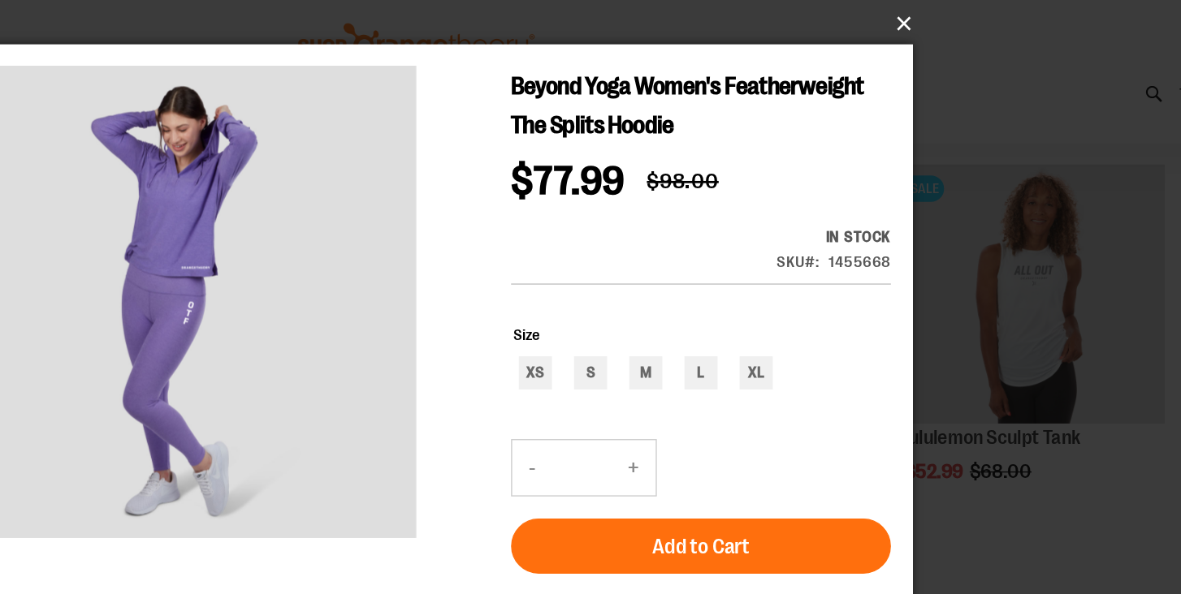
click at [949, 14] on button "×" at bounding box center [595, 18] width 731 height 36
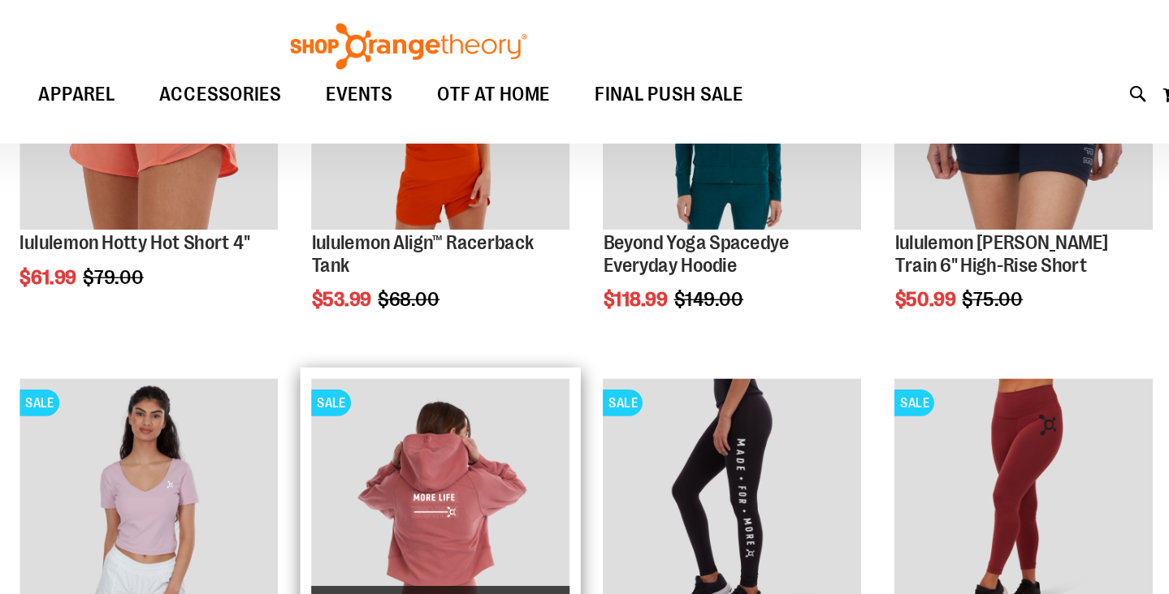
scroll to position [2642, 0]
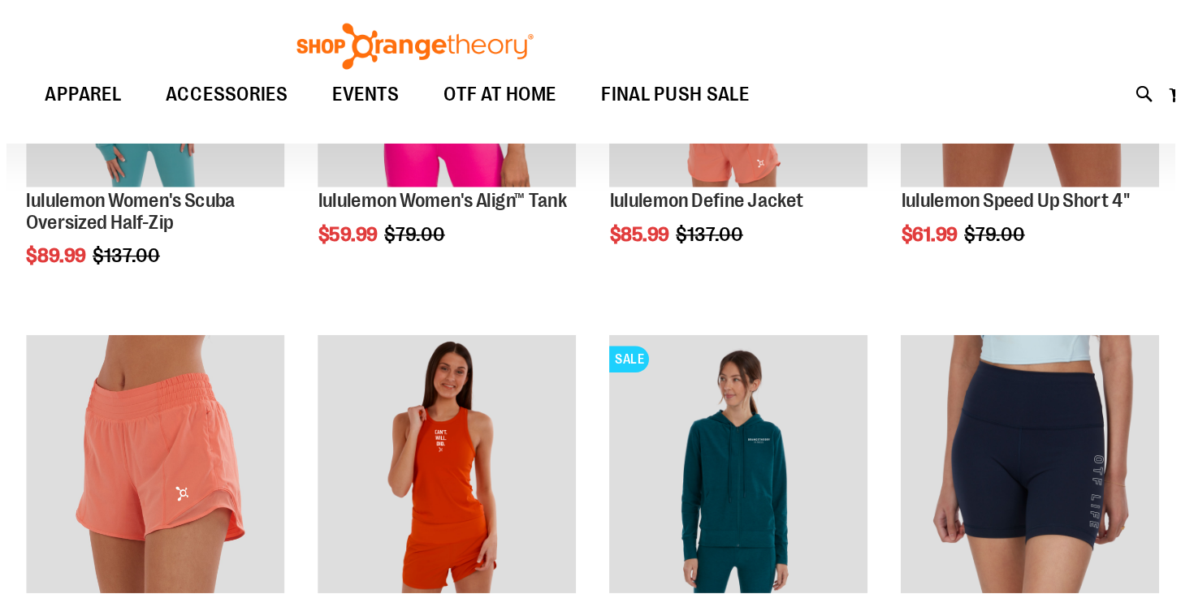
scroll to position [2195, 0]
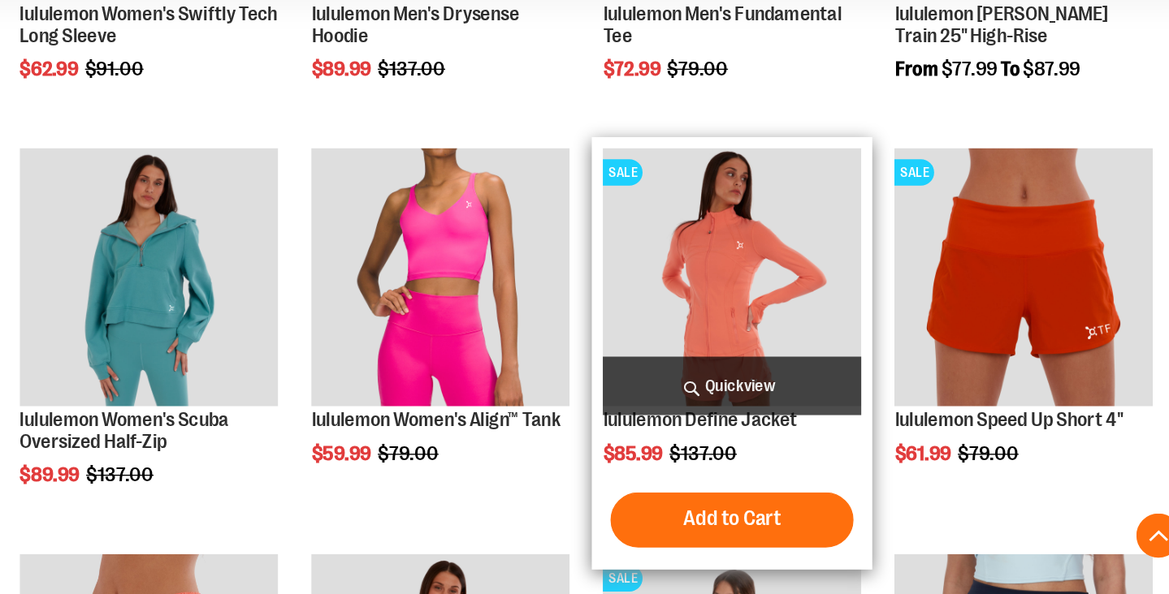
click at [811, 402] on span "Quickview" at bounding box center [823, 403] width 190 height 43
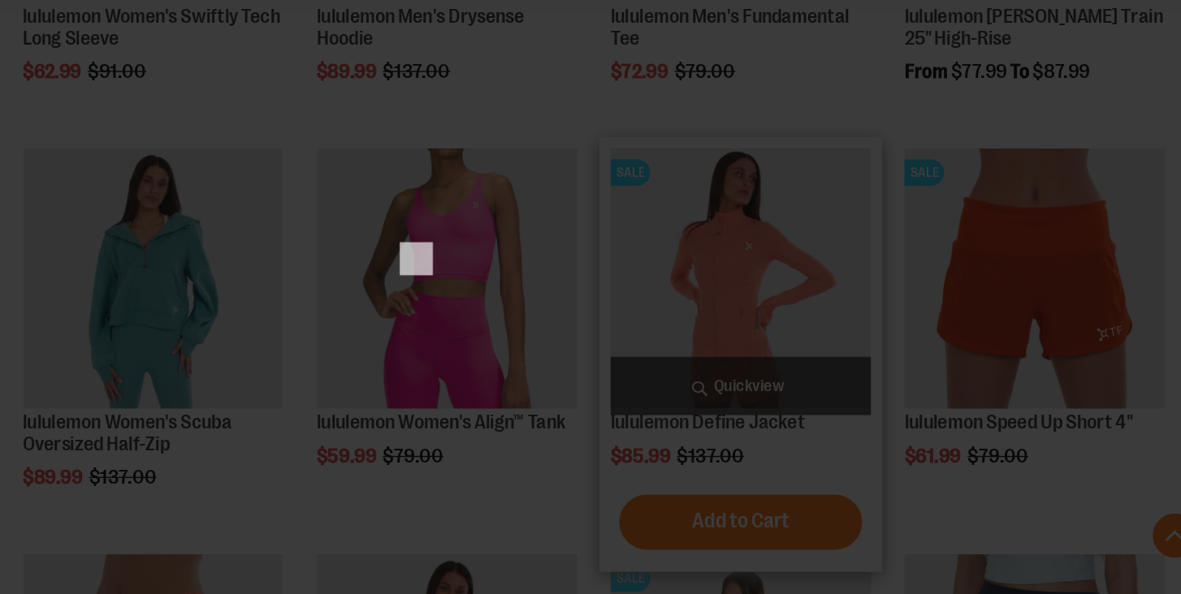
scroll to position [0, 0]
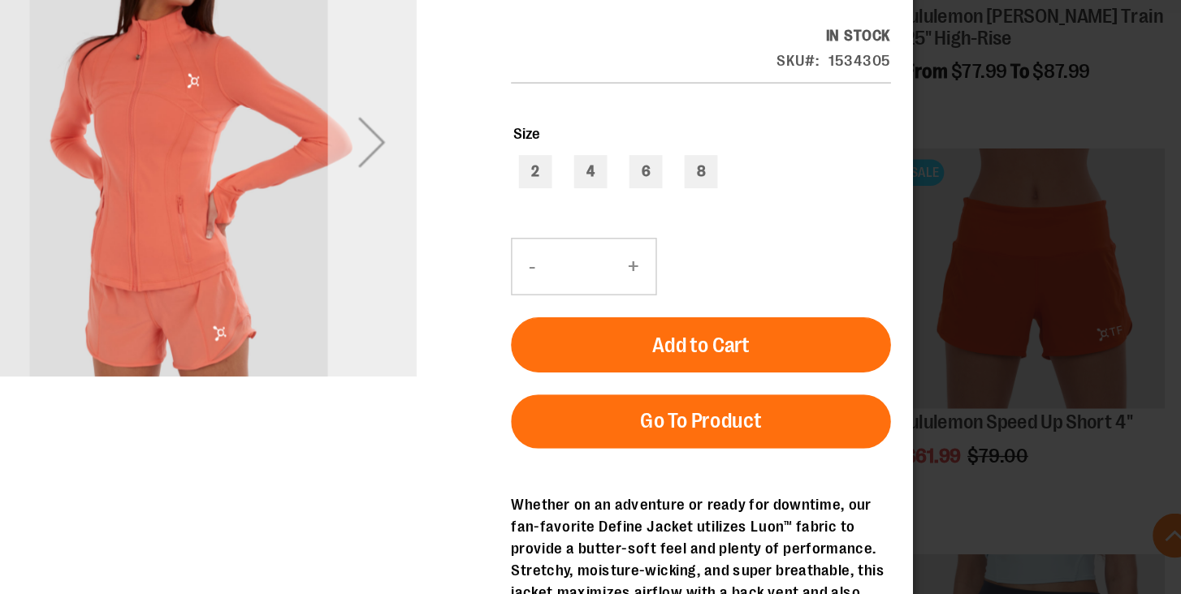
click at [256, 78] on div "Next" at bounding box center [252, 73] width 65 height 65
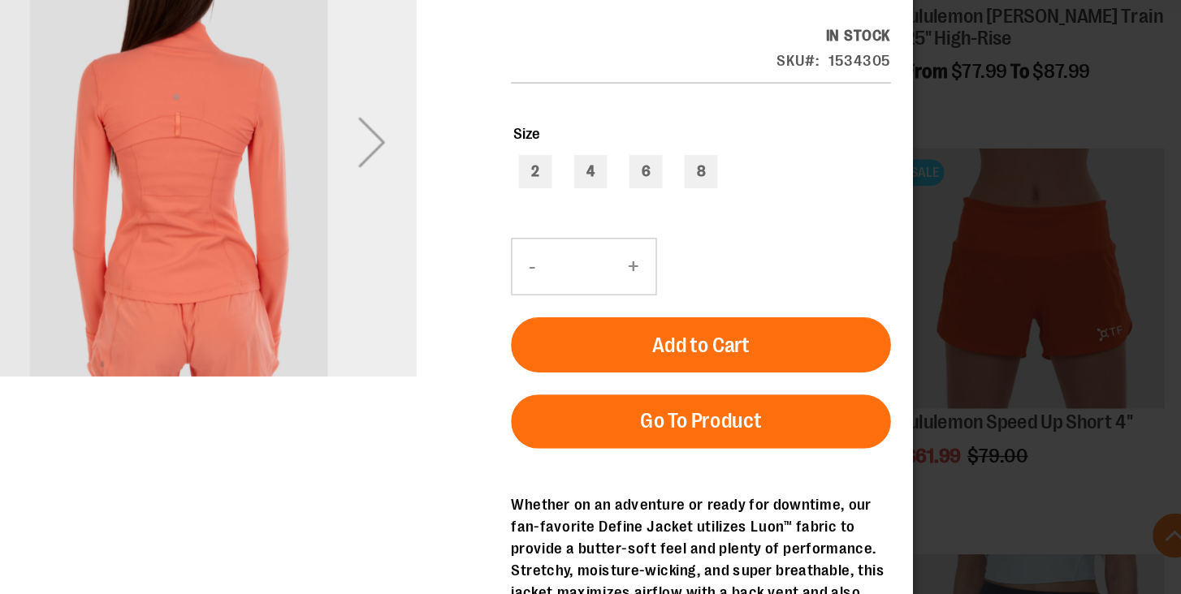
click at [256, 78] on div "Next" at bounding box center [252, 73] width 65 height 65
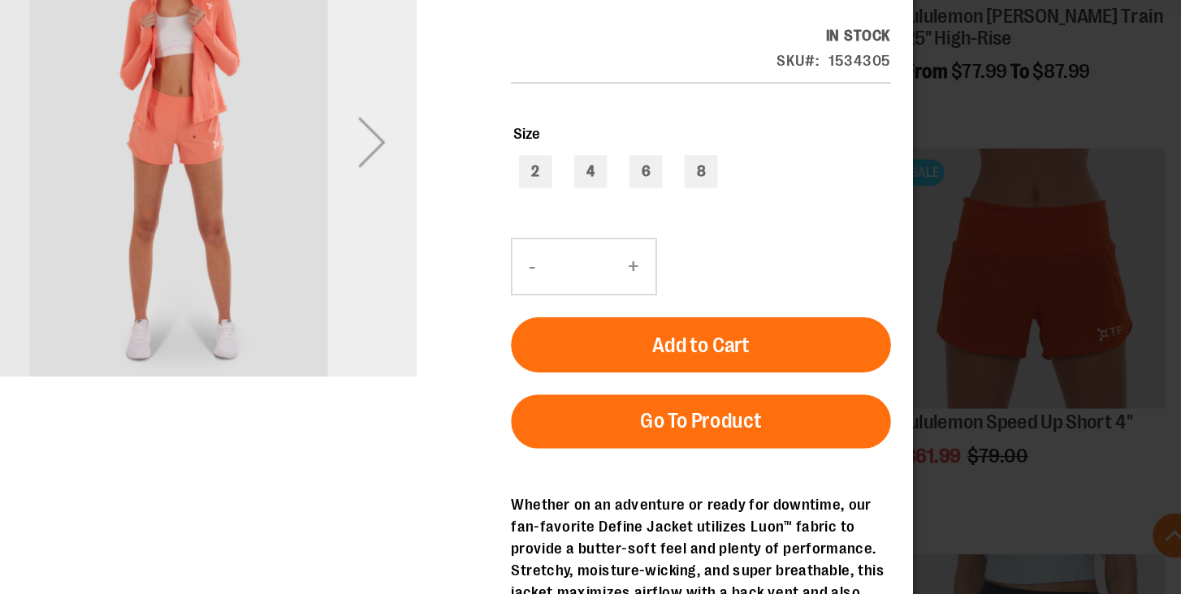
click at [256, 78] on div "Next" at bounding box center [252, 73] width 65 height 65
